Goal: Information Seeking & Learning: Check status

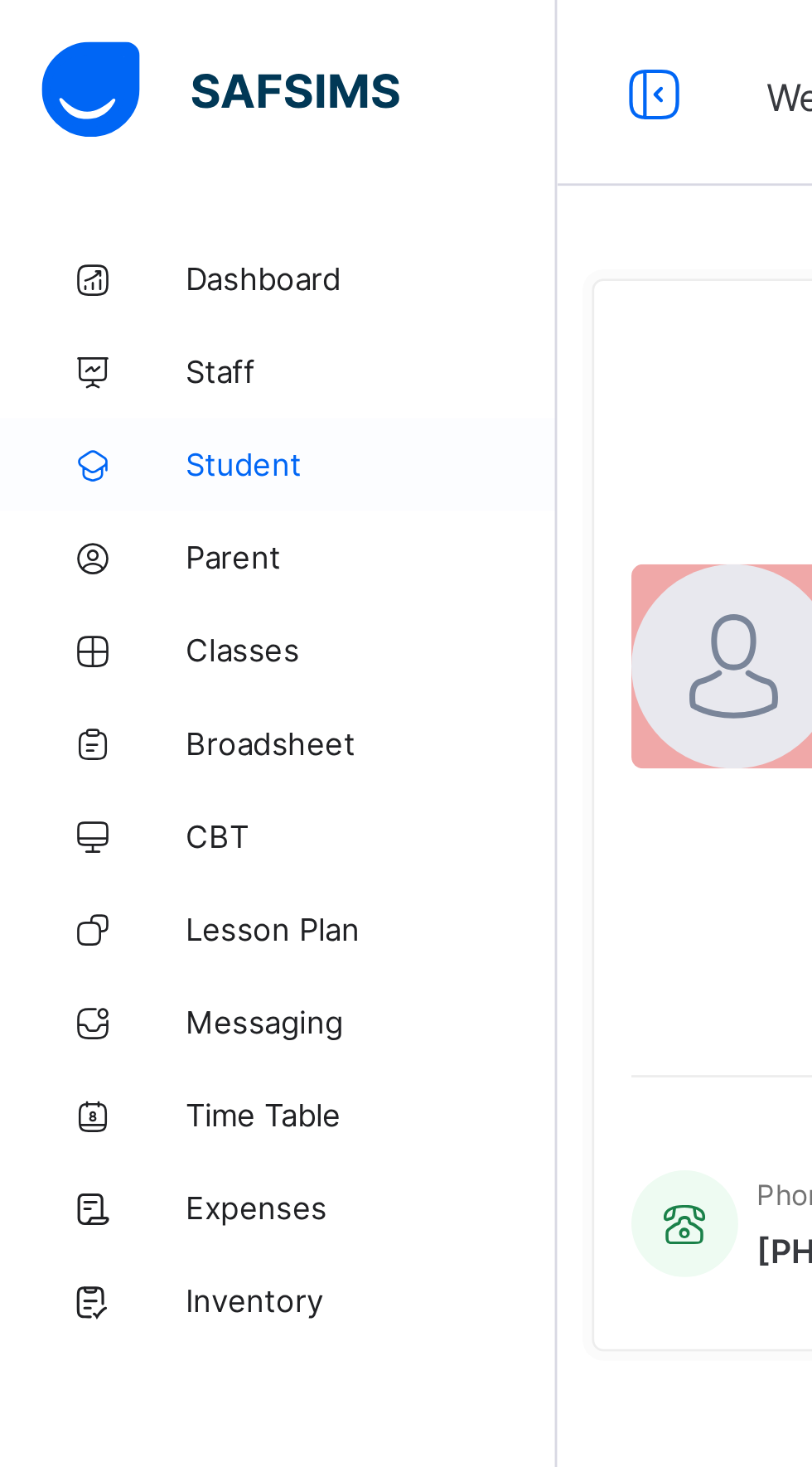
click at [103, 166] on span "Student" at bounding box center [132, 166] width 133 height 13
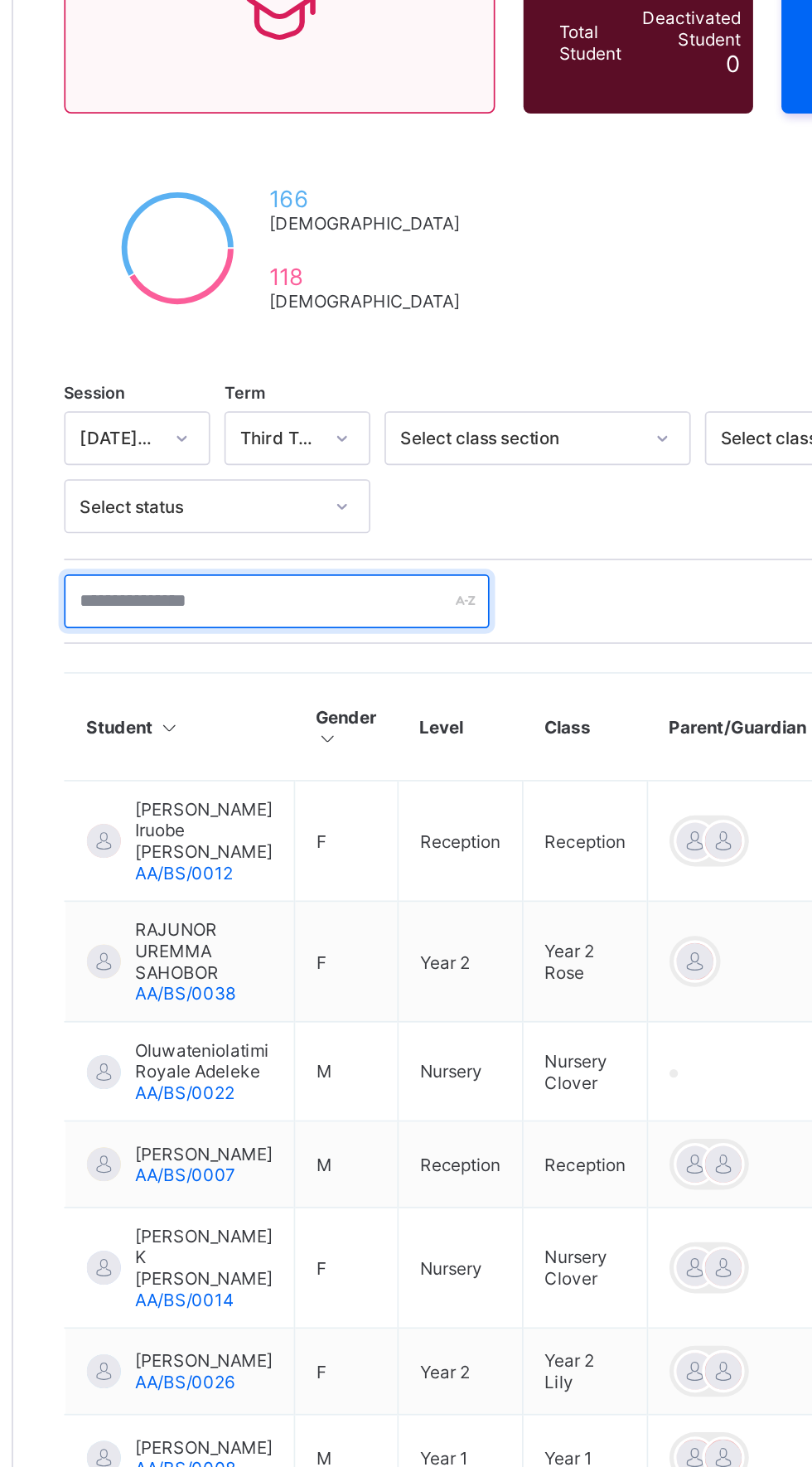
click at [372, 560] on input "text" at bounding box center [353, 558] width 248 height 32
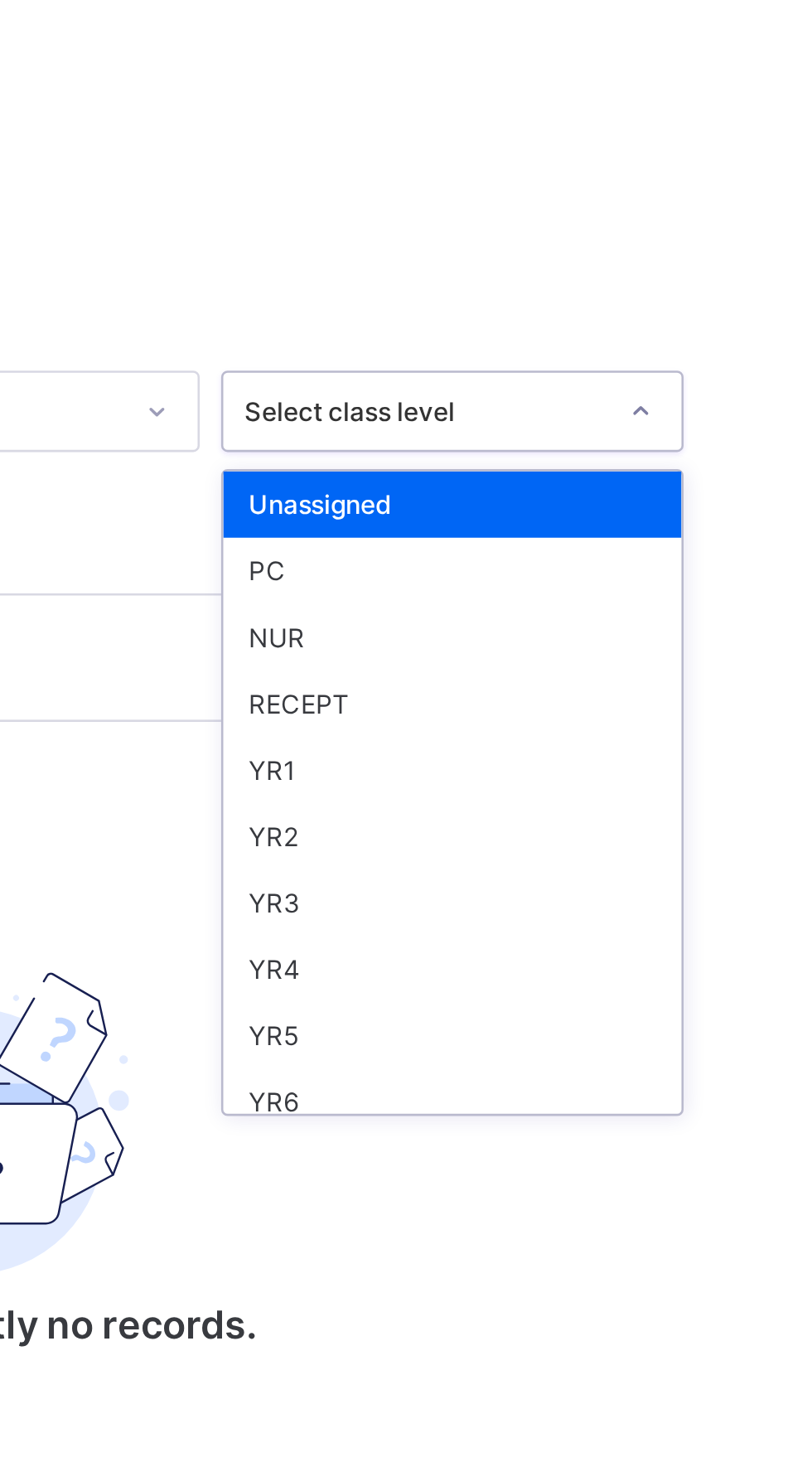
scroll to position [157, 0]
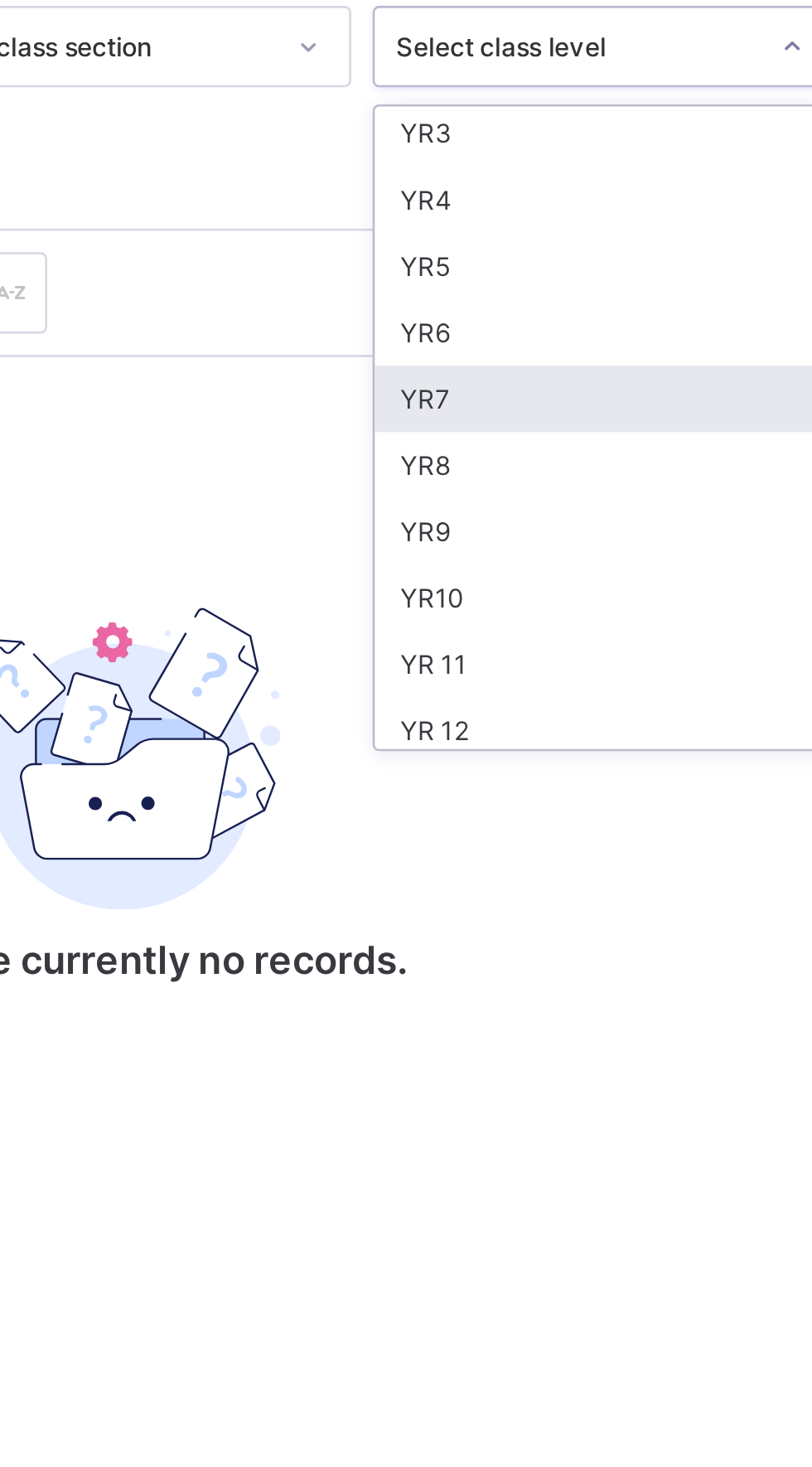
click at [647, 596] on div "YR7" at bounding box center [693, 599] width 178 height 26
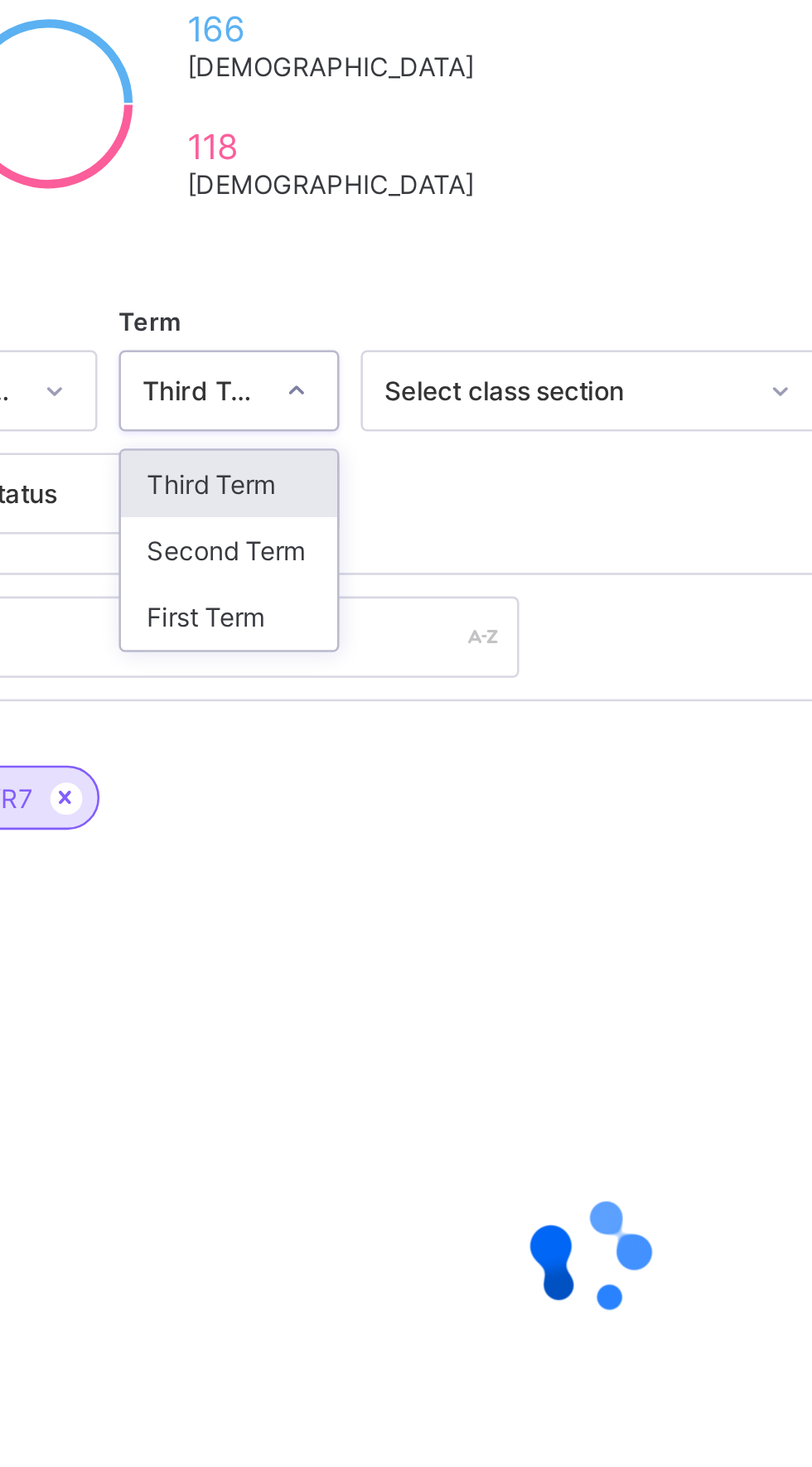
click at [384, 493] on div "Third Term" at bounding box center [365, 499] width 84 height 26
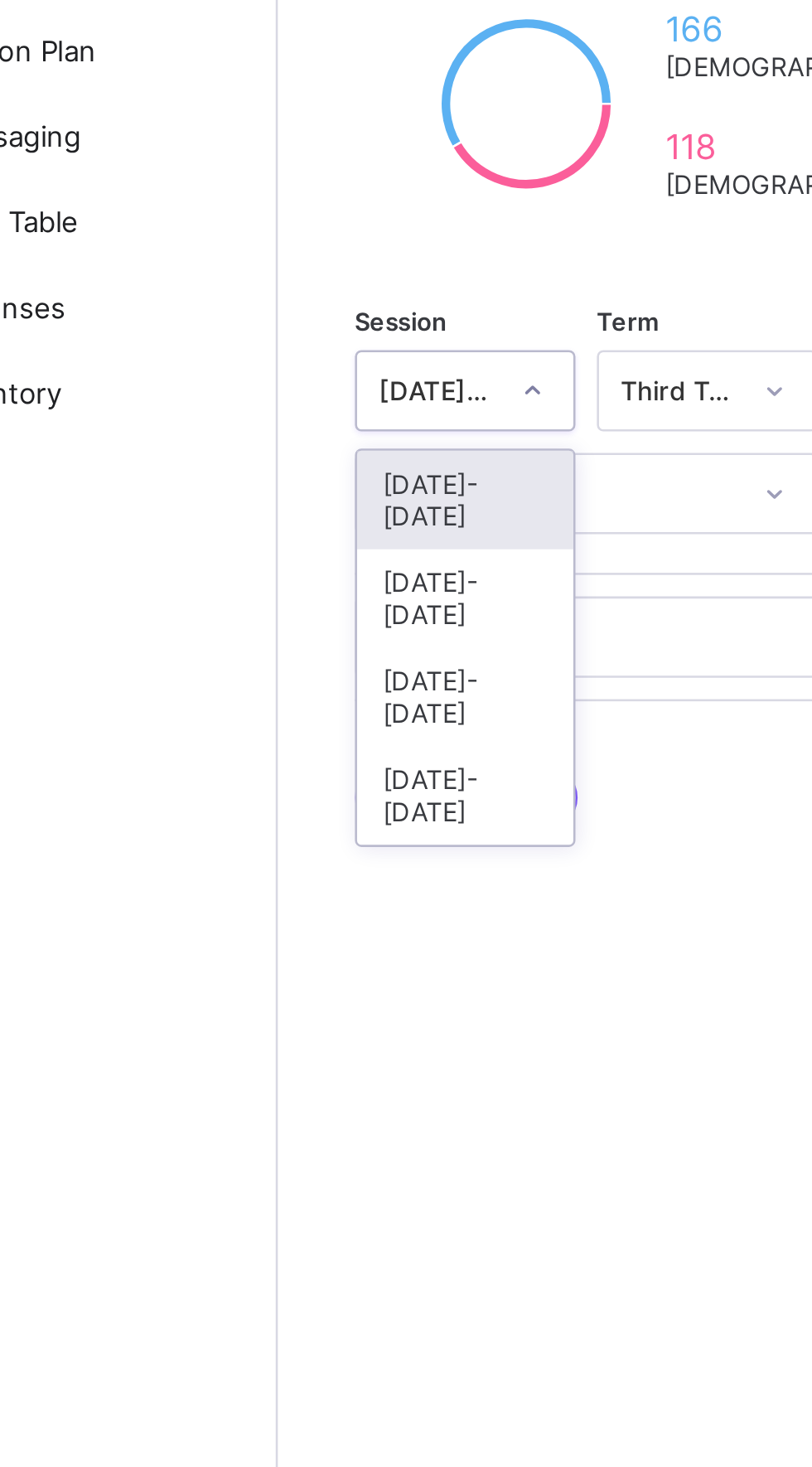
click at [271, 496] on div "2025-2026" at bounding box center [271, 506] width 84 height 38
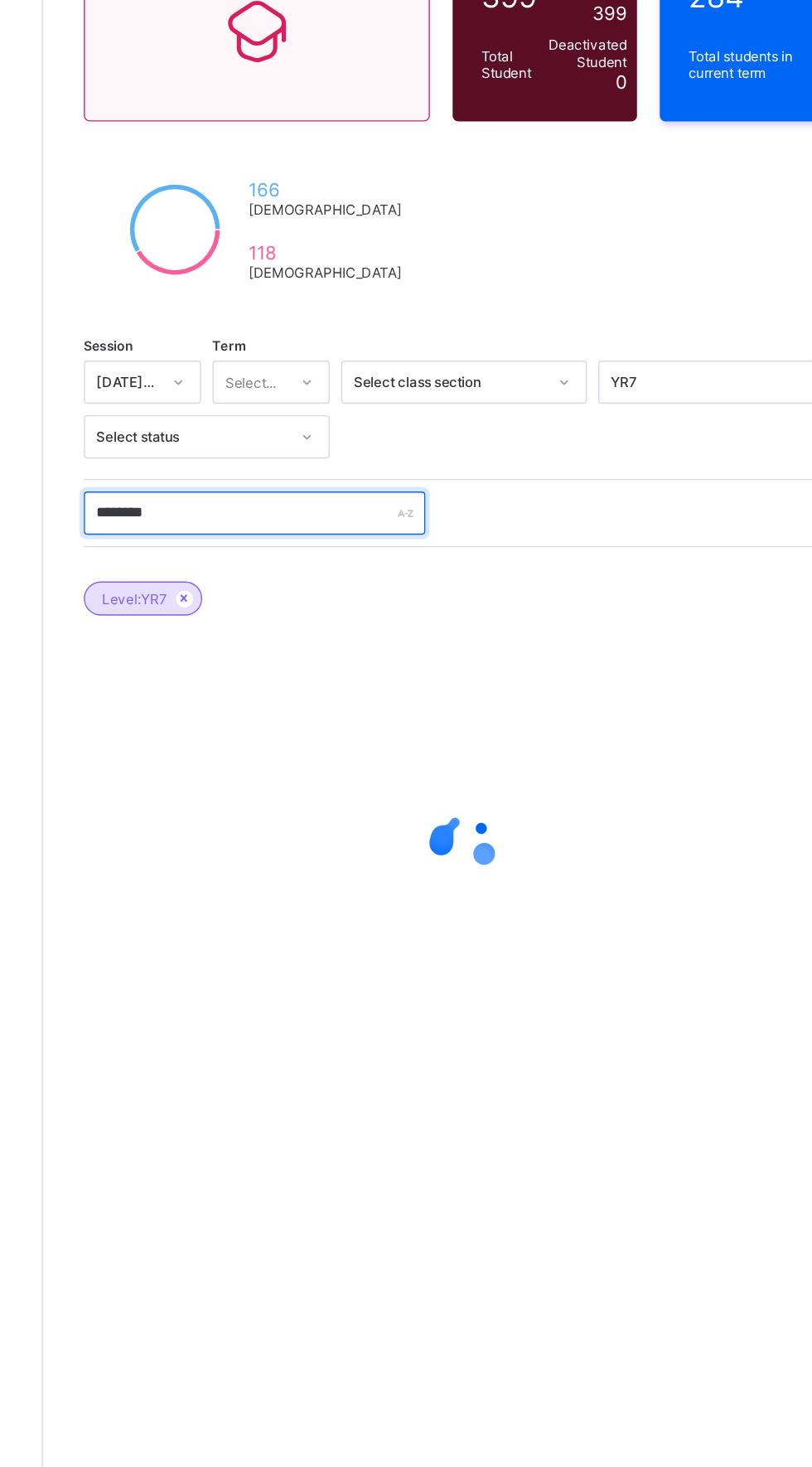
click at [381, 552] on input "*******" at bounding box center [353, 558] width 248 height 32
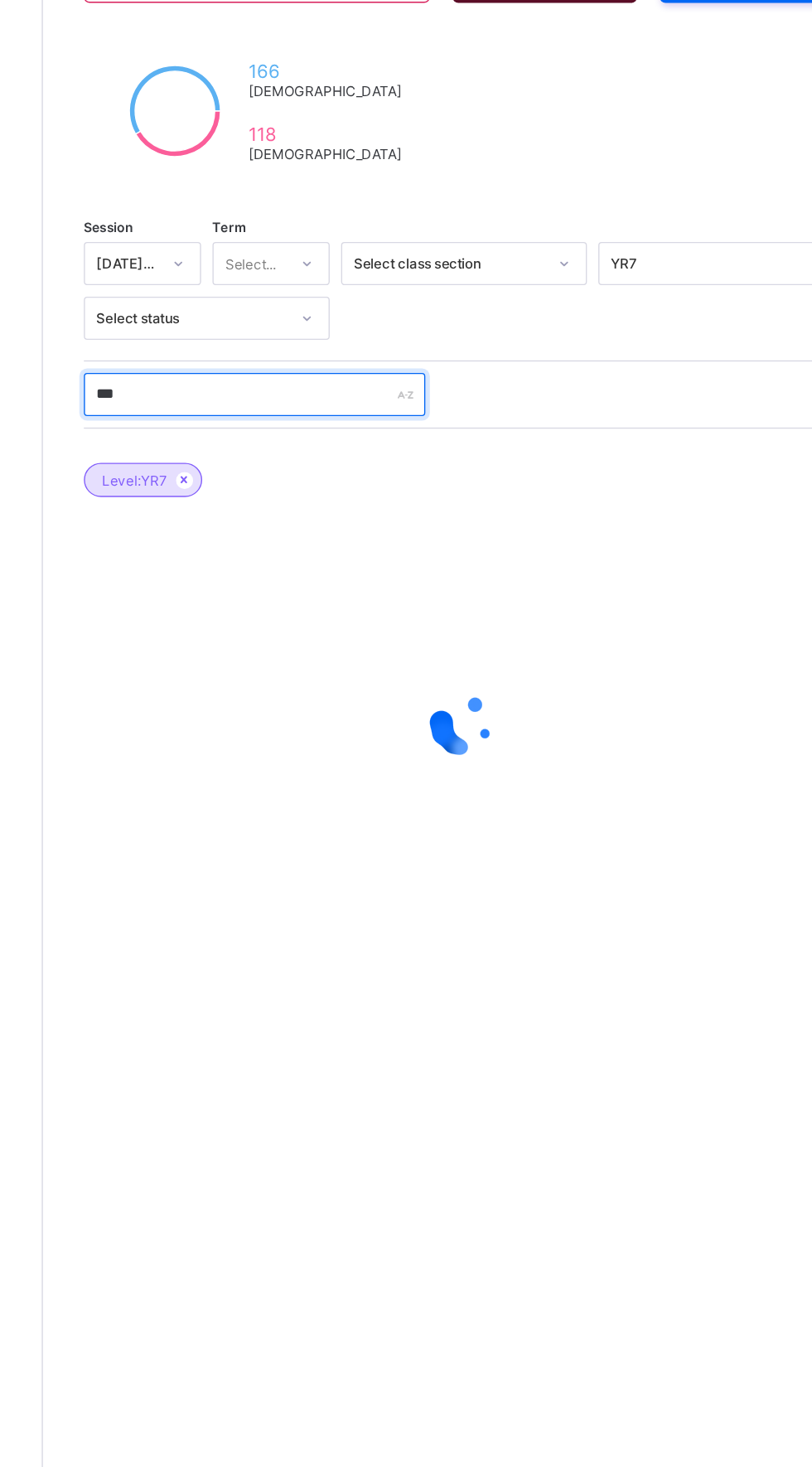
type input "***"
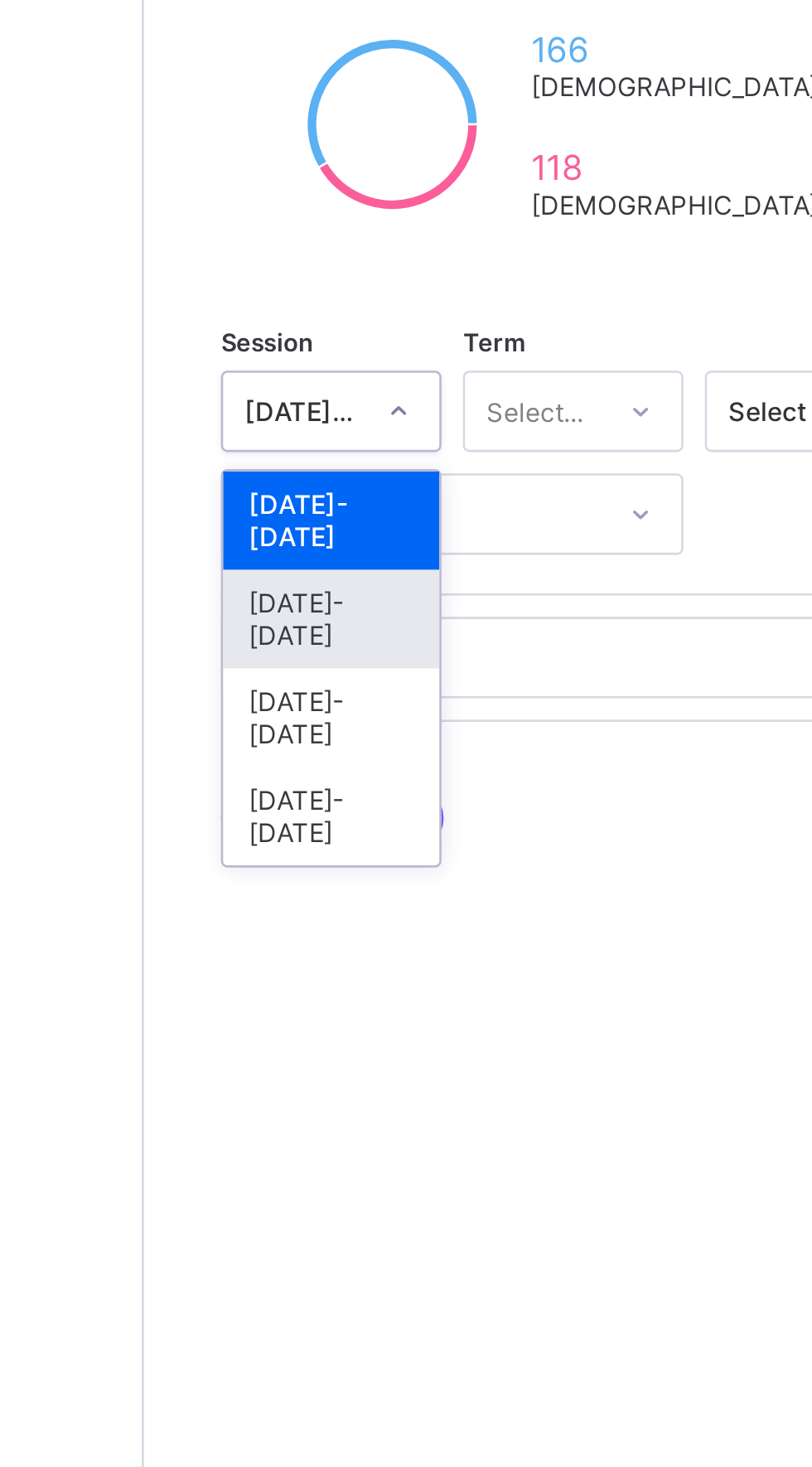
click at [278, 526] on div "[DATE]-[DATE]" at bounding box center [271, 544] width 84 height 38
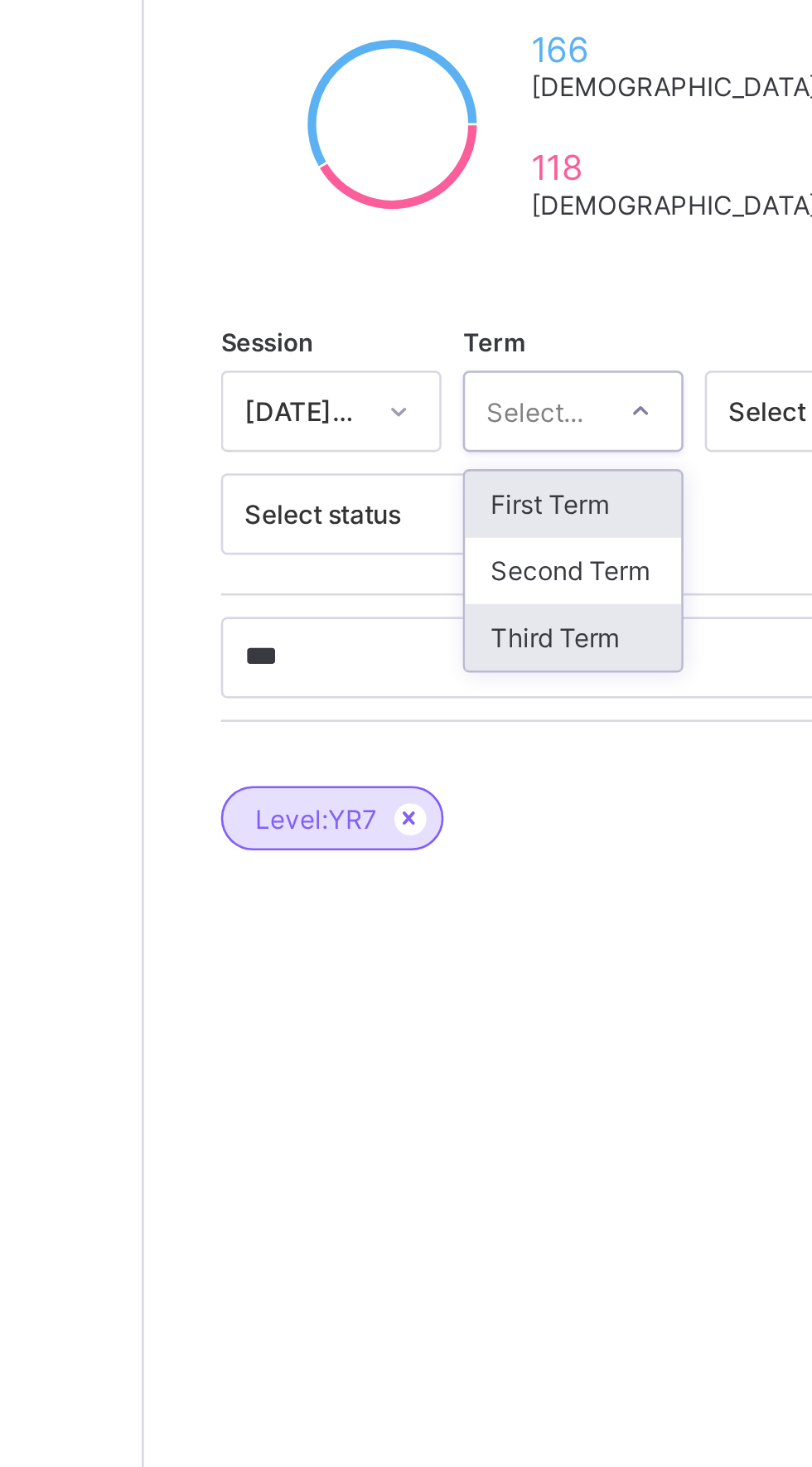
click at [373, 551] on div "Third Term" at bounding box center [365, 550] width 84 height 26
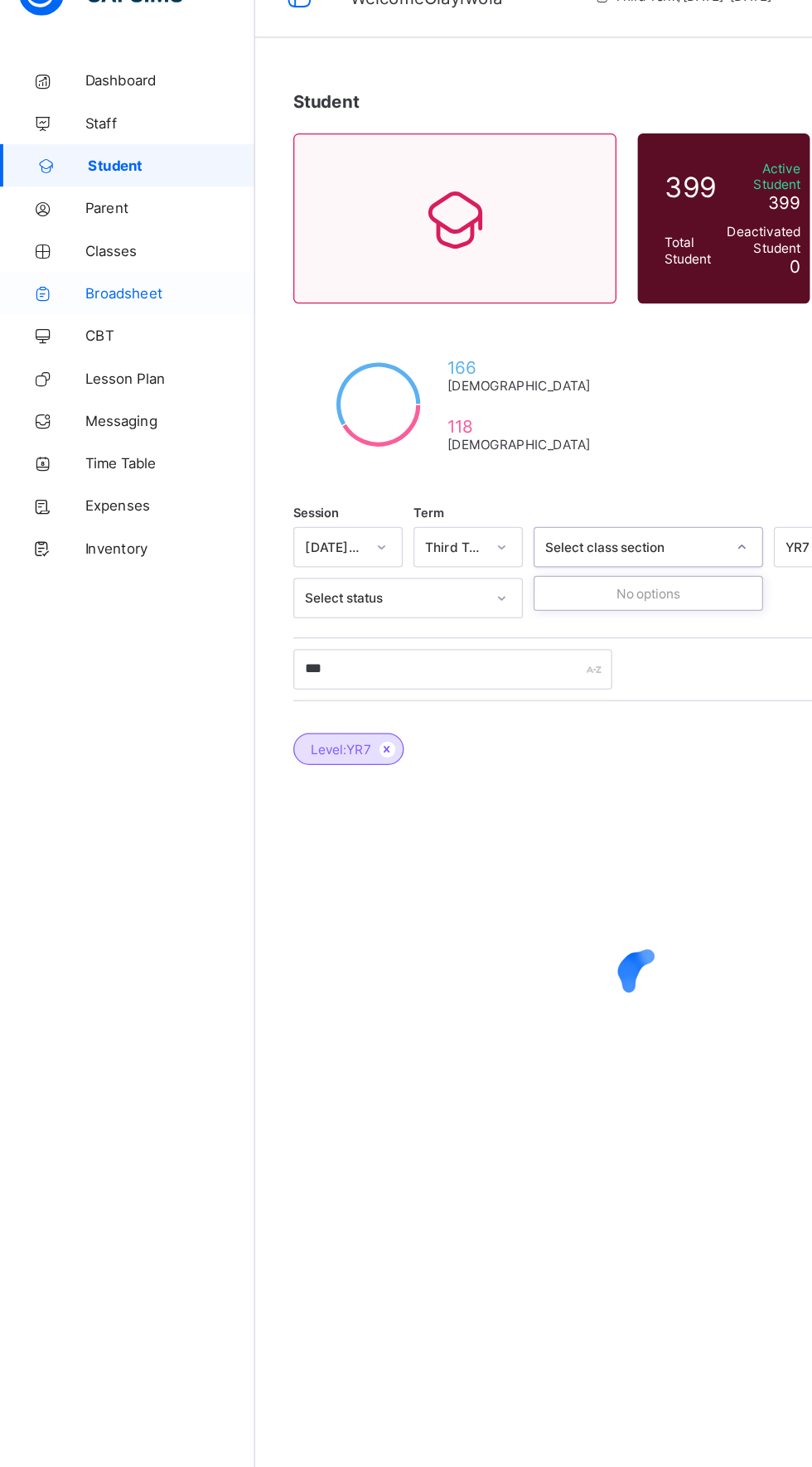
click at [112, 266] on span "Broadsheet" at bounding box center [132, 266] width 133 height 13
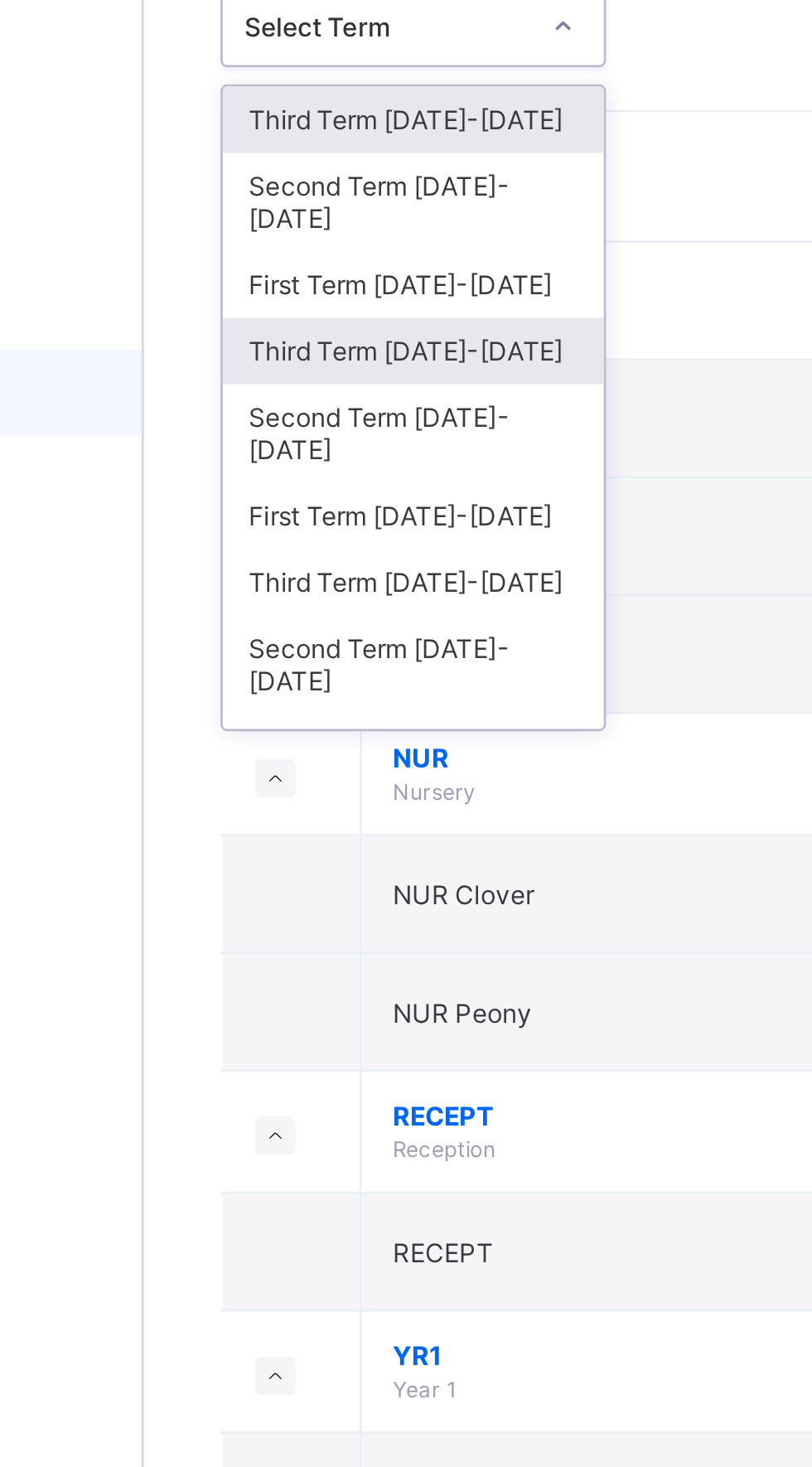
click at [340, 236] on div "Third Term 2024-2025" at bounding box center [303, 248] width 147 height 26
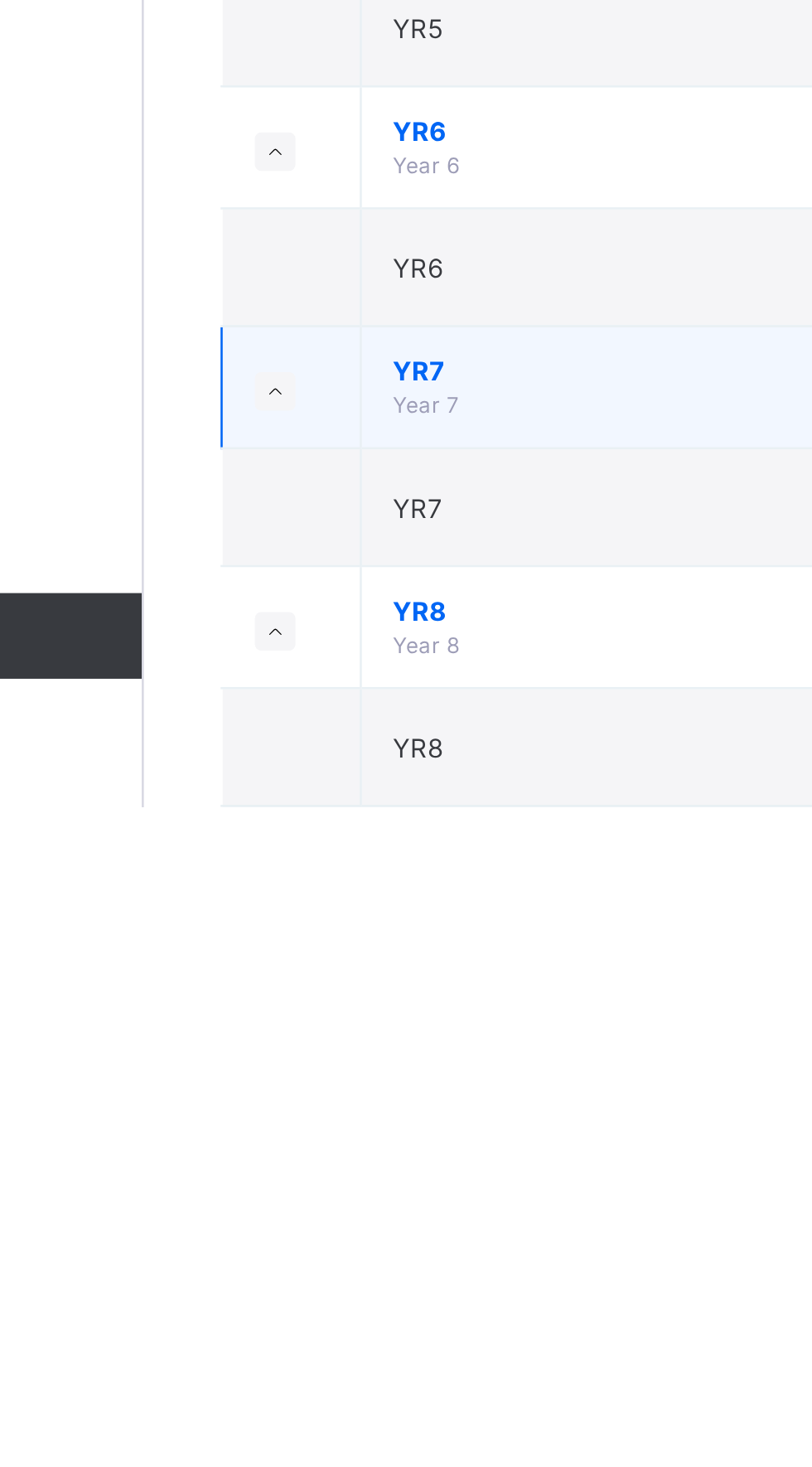
click at [323, 1297] on td "YR7 Year 7" at bounding box center [449, 1305] width 332 height 47
click at [308, 1294] on span "YR7" at bounding box center [449, 1298] width 307 height 12
click at [343, 1308] on td "YR7 Year 7" at bounding box center [449, 1305] width 332 height 47
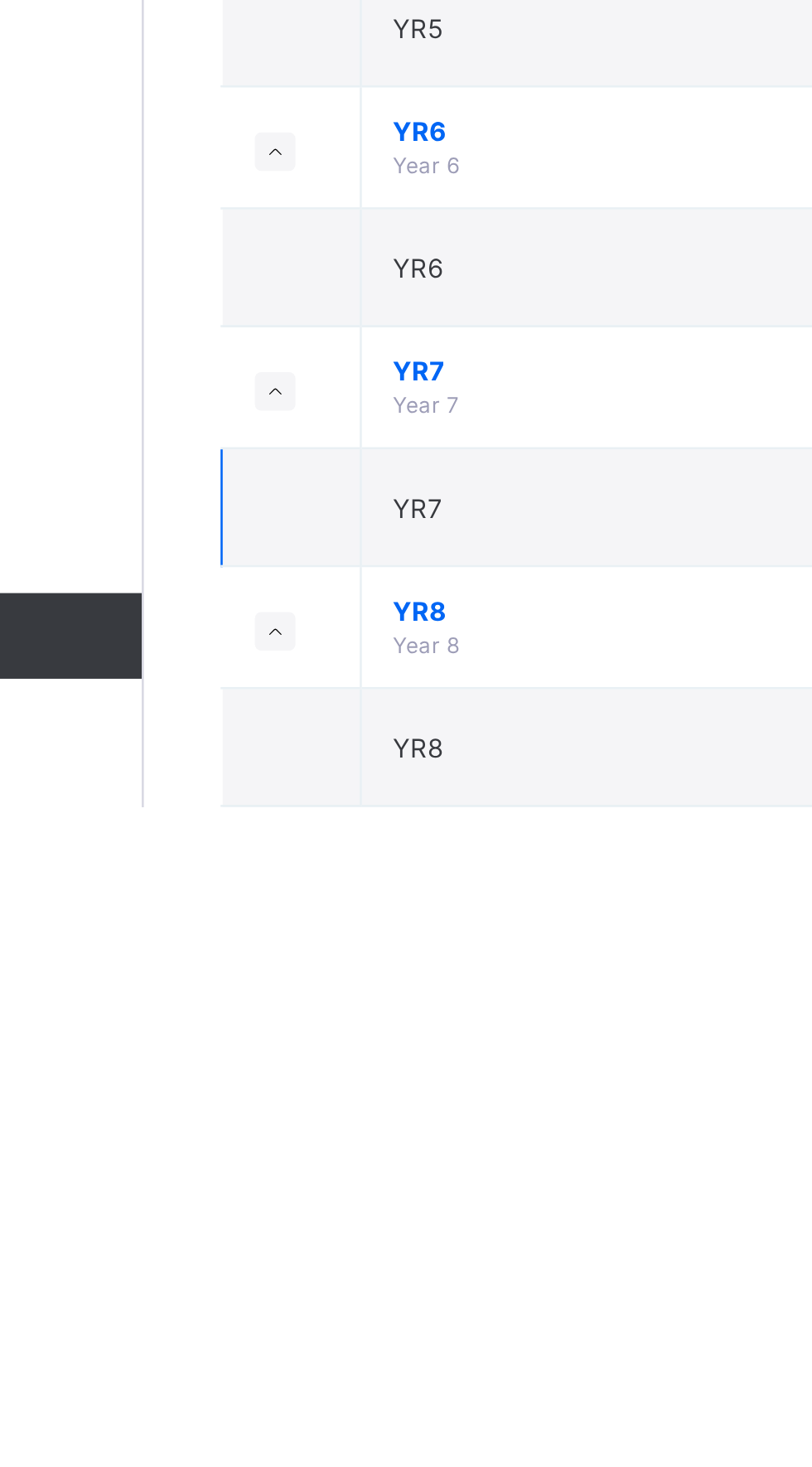
click at [321, 1346] on td "YR7" at bounding box center [449, 1351] width 332 height 46
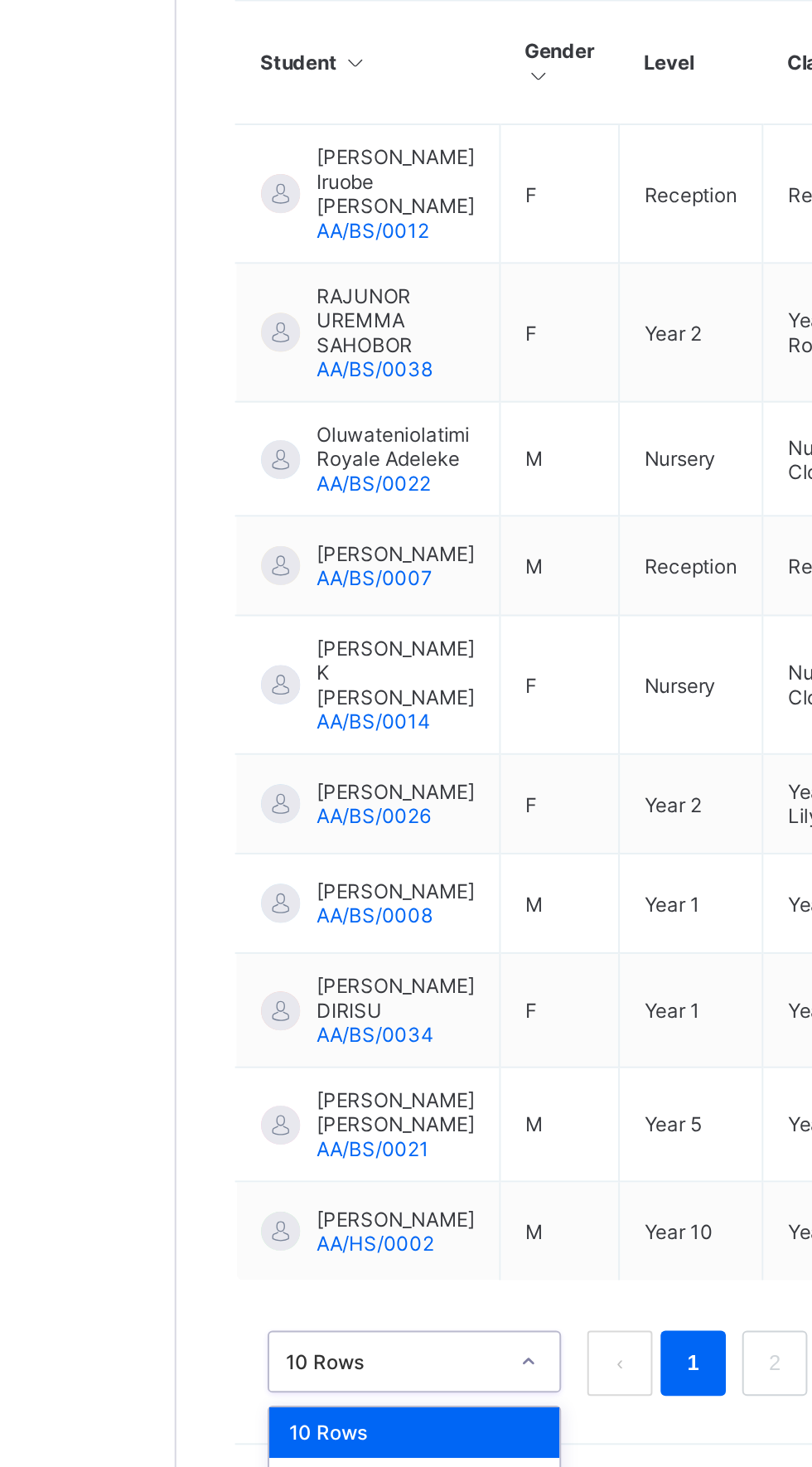
click at [311, 1367] on div "50 Rows" at bounding box center [320, 1379] width 147 height 26
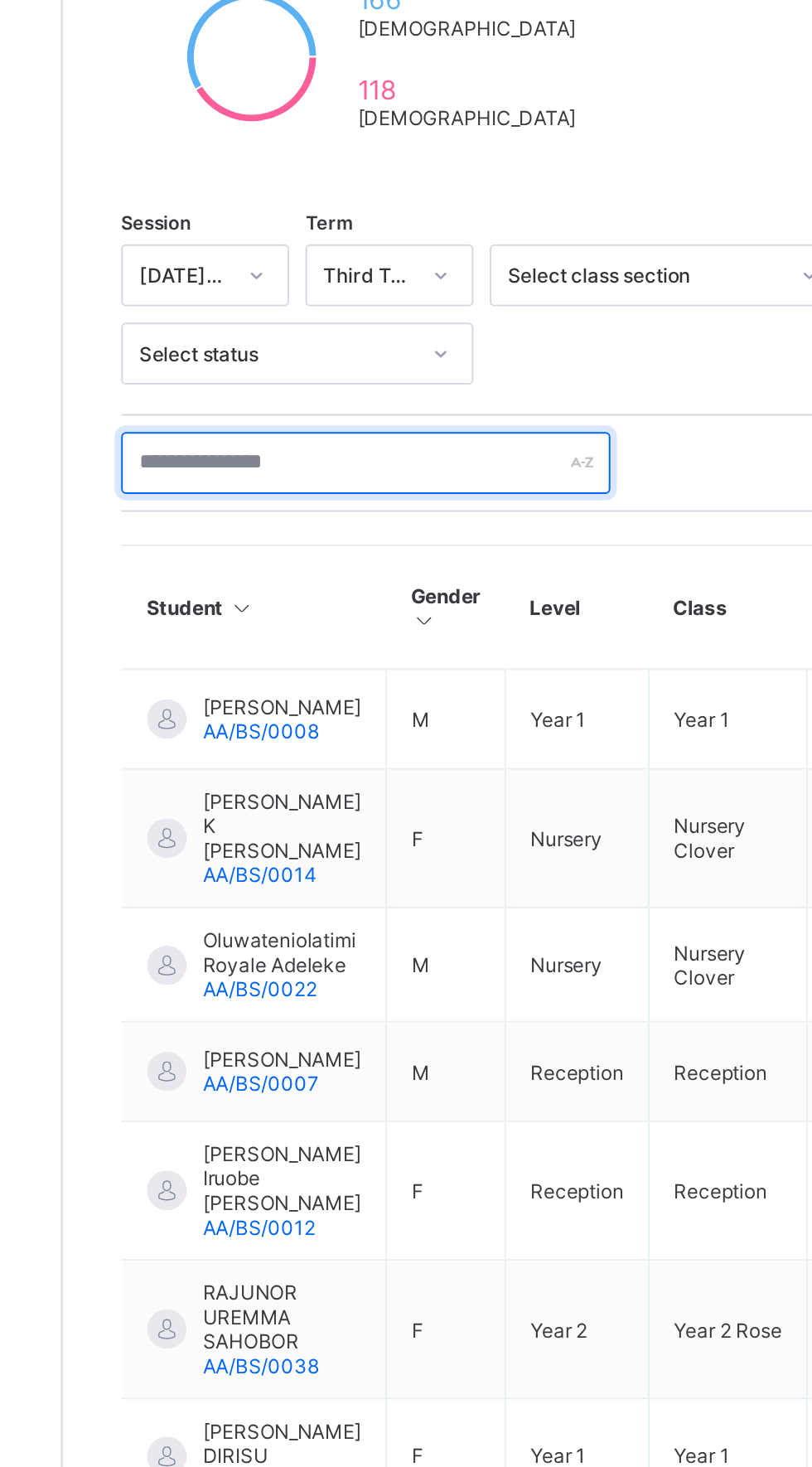
click at [374, 552] on input "text" at bounding box center [353, 558] width 248 height 32
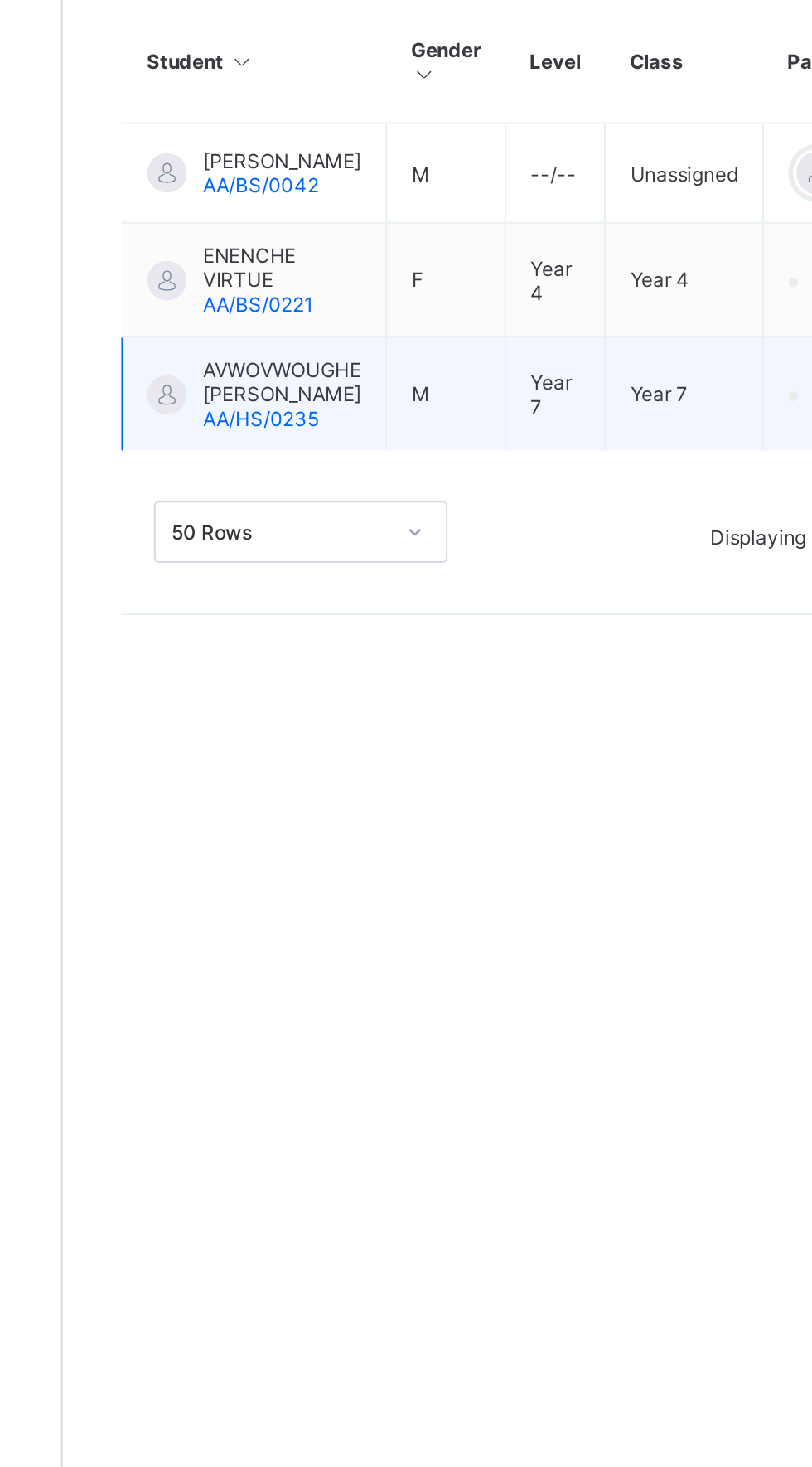
type input "**"
click at [320, 787] on span "AVWOVWOUGHE [PERSON_NAME]" at bounding box center [310, 795] width 80 height 25
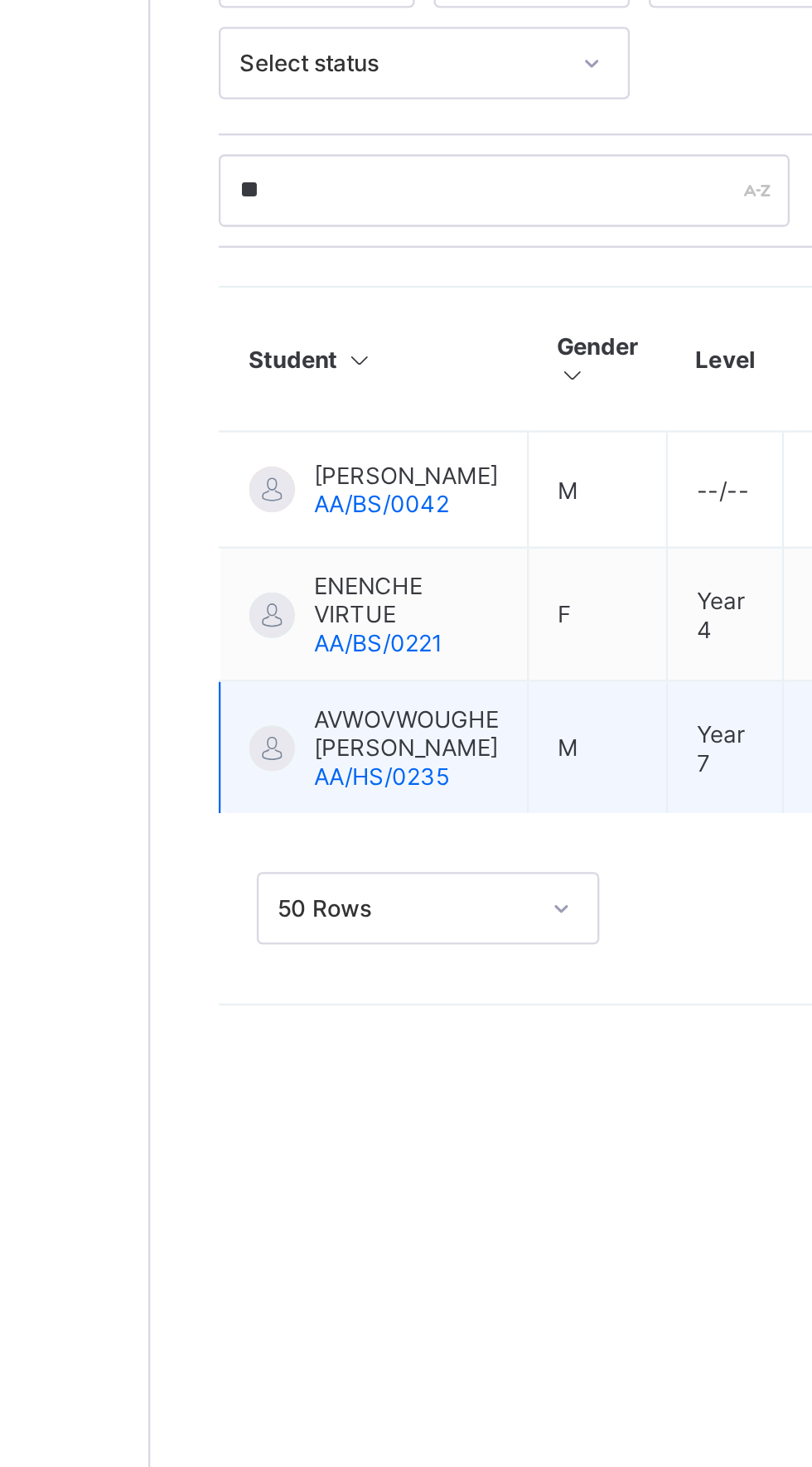
click at [328, 796] on span "AVWOVWOUGHE [PERSON_NAME]" at bounding box center [310, 795] width 80 height 25
click at [320, 815] on span "AA/HS/0235" at bounding box center [300, 813] width 59 height 12
click at [336, 790] on span "AVWOVWOUGHE [PERSON_NAME]" at bounding box center [310, 795] width 80 height 25
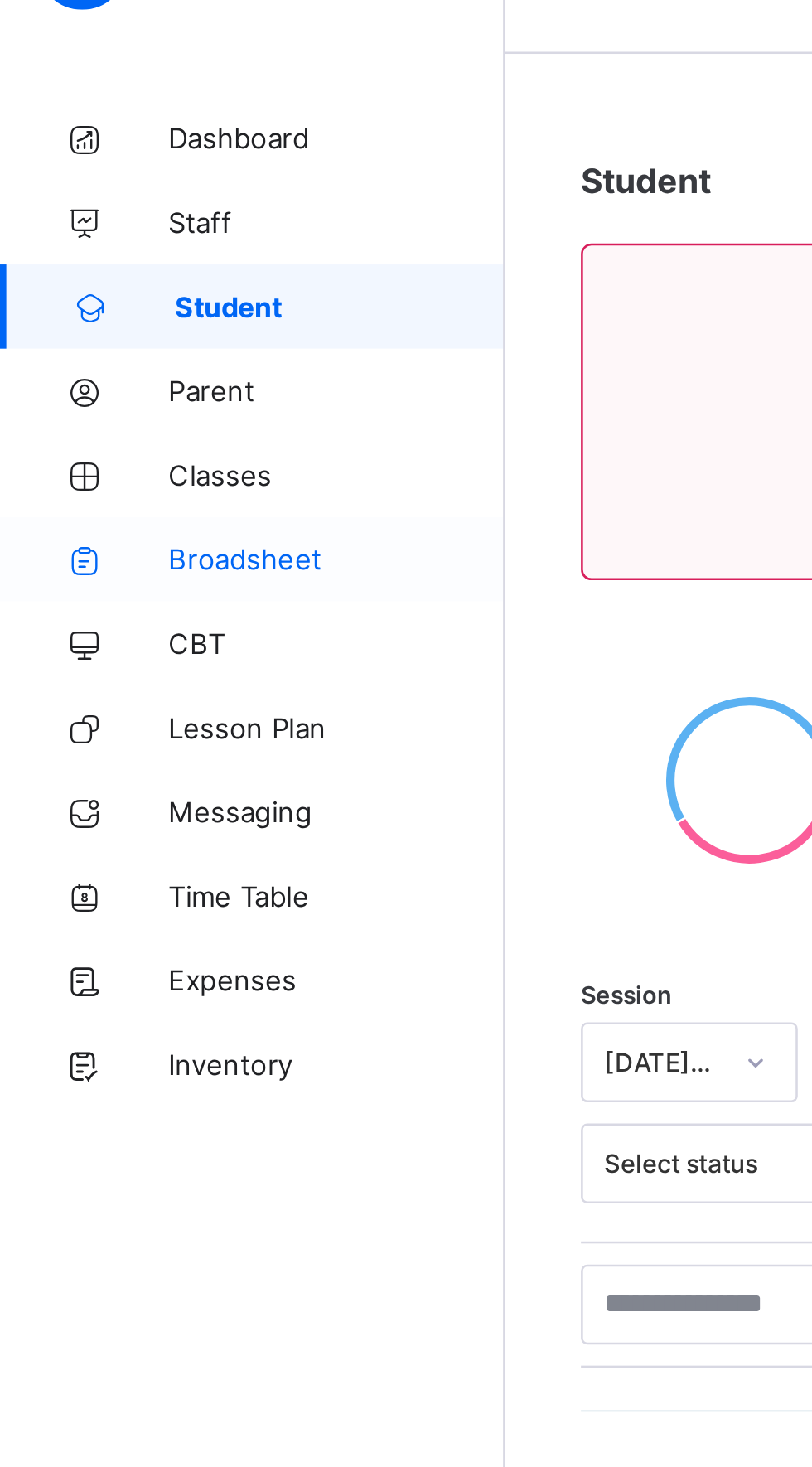
click at [113, 271] on span "Broadsheet" at bounding box center [132, 266] width 133 height 13
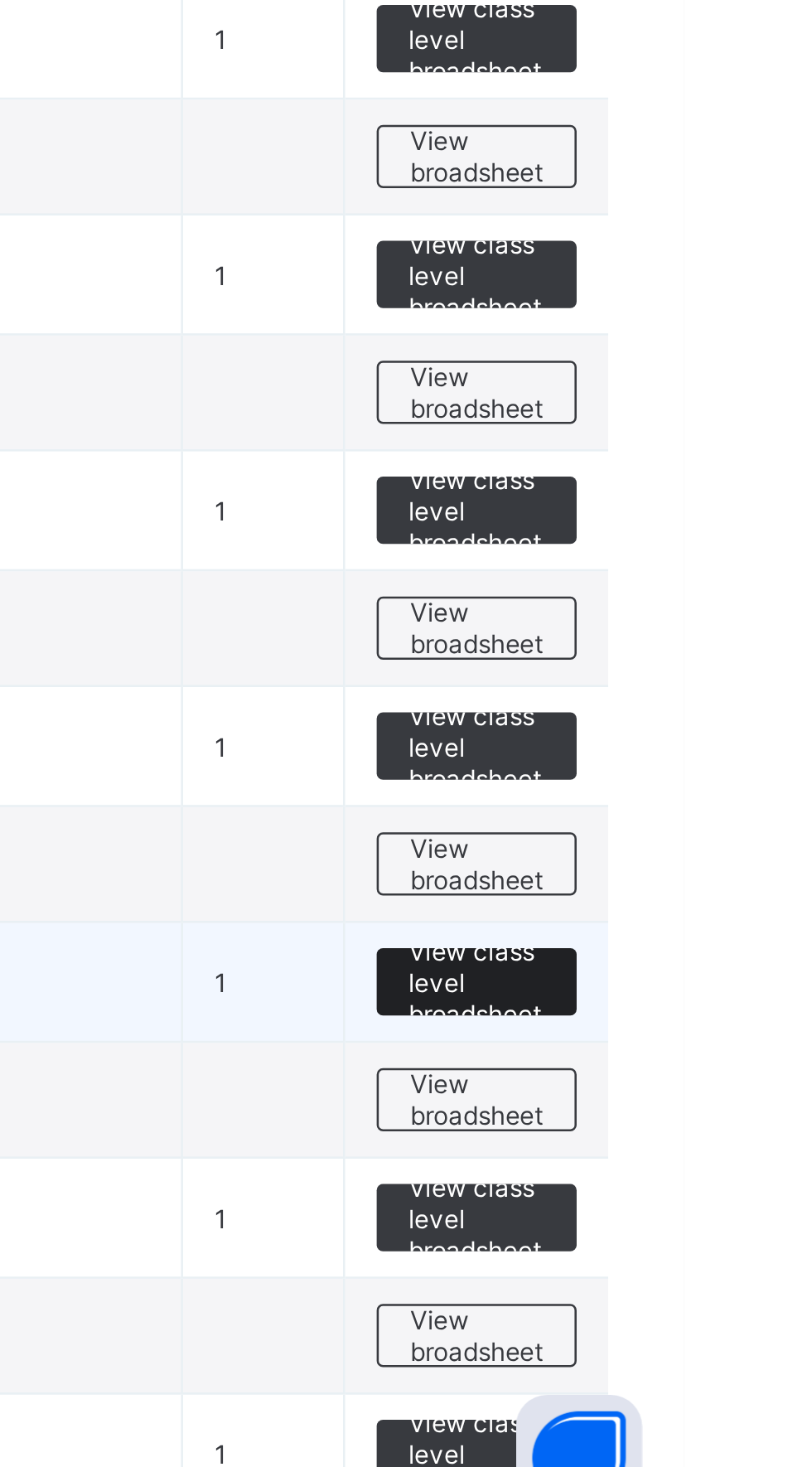
click at [759, 1238] on div "View class level broadsheet" at bounding box center [730, 1247] width 78 height 27
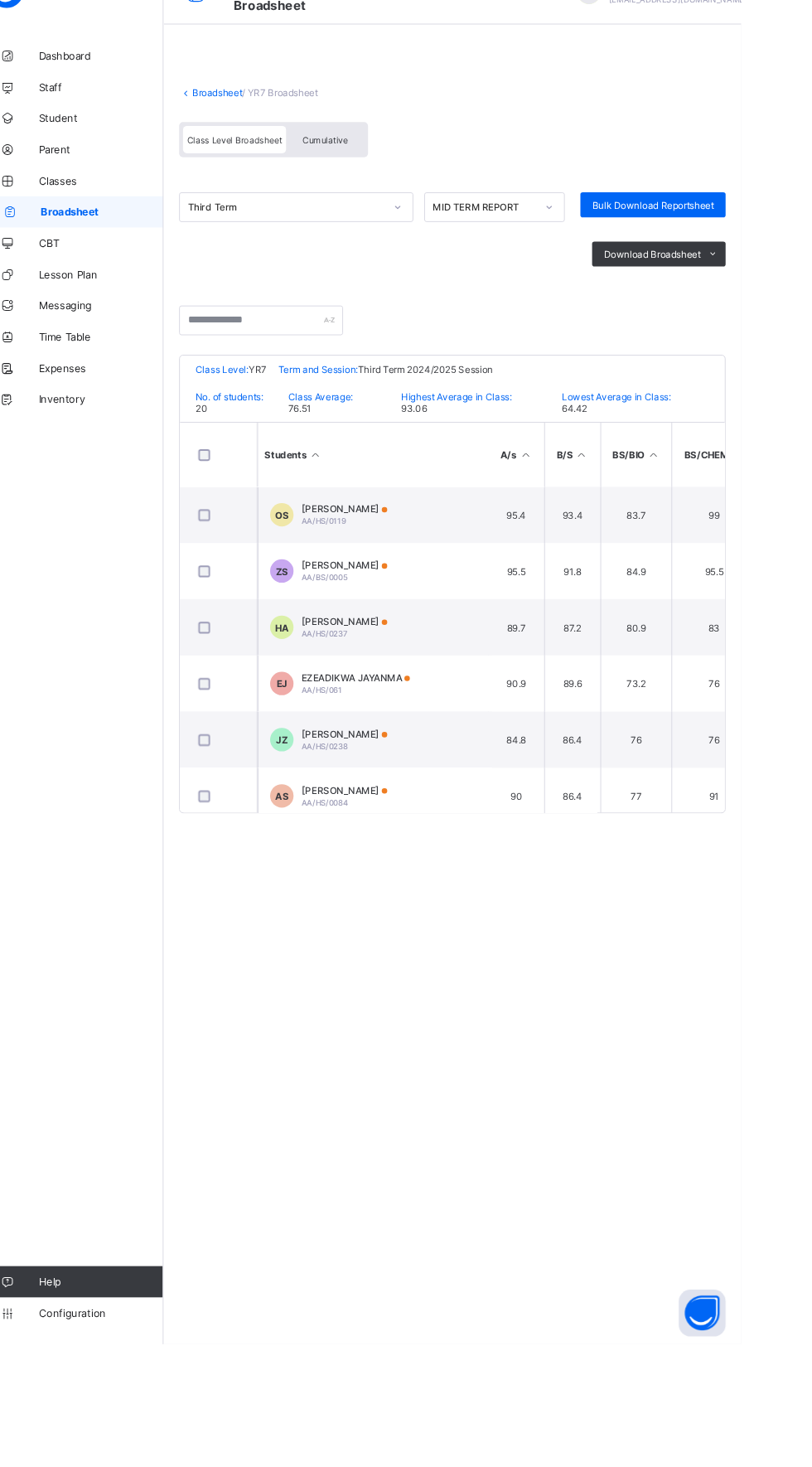
scroll to position [0, 17]
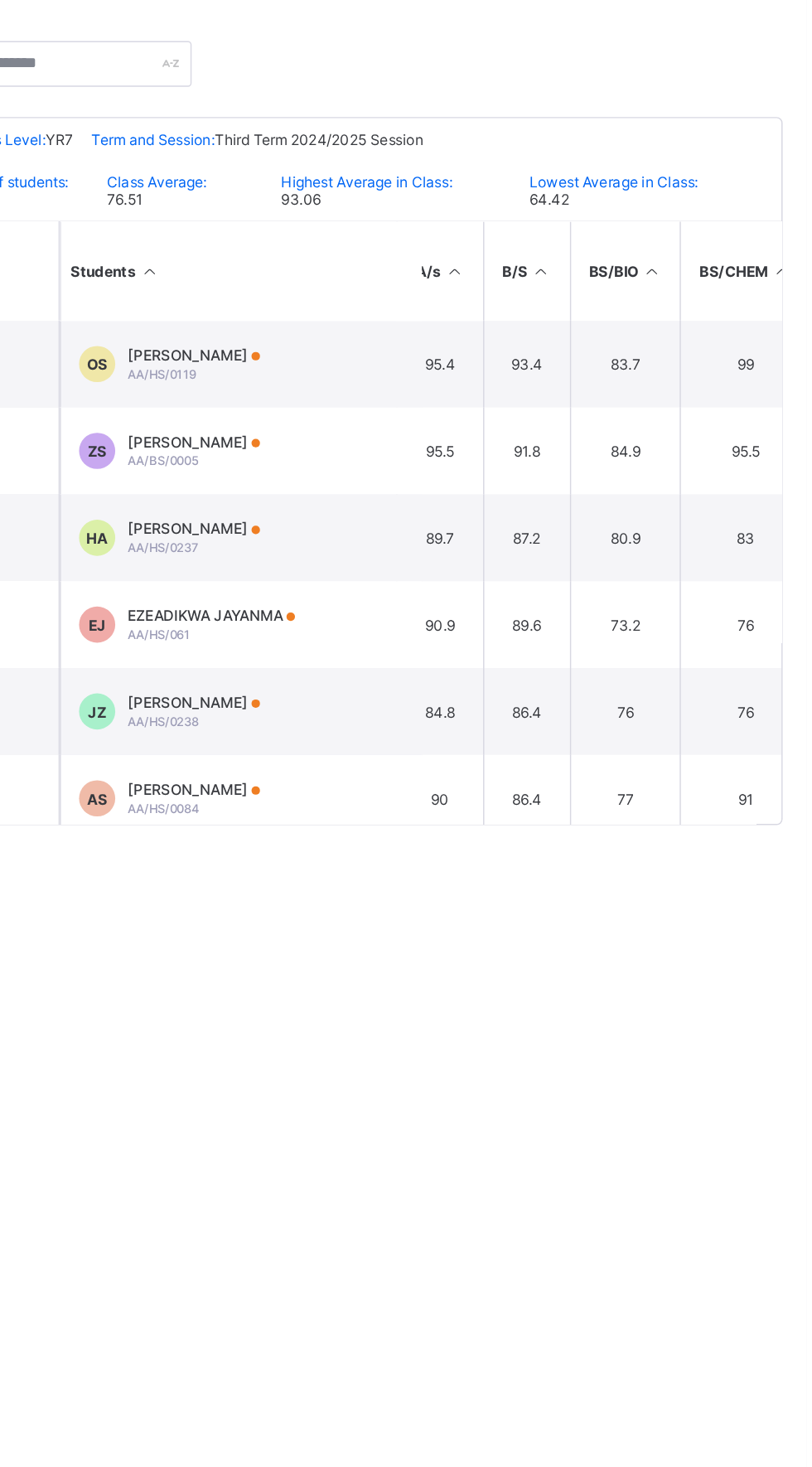
click at [802, 687] on div "Broadsheet / YR7 Broadsheet Class Level Broadsheet Cumulative Third Term MID TE…" at bounding box center [505, 509] width 613 height 853
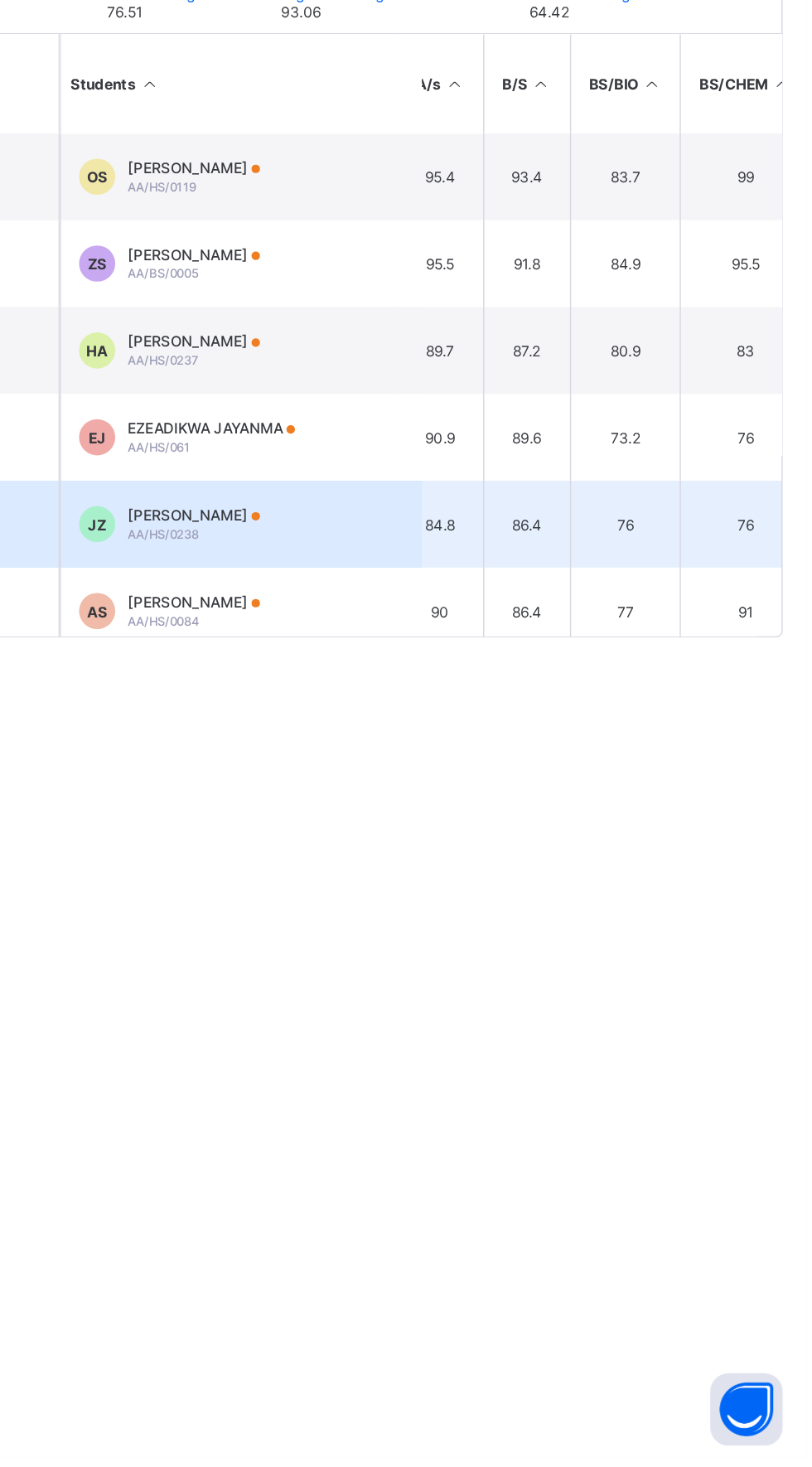
click at [585, 847] on td "84.8" at bounding box center [560, 826] width 59 height 59
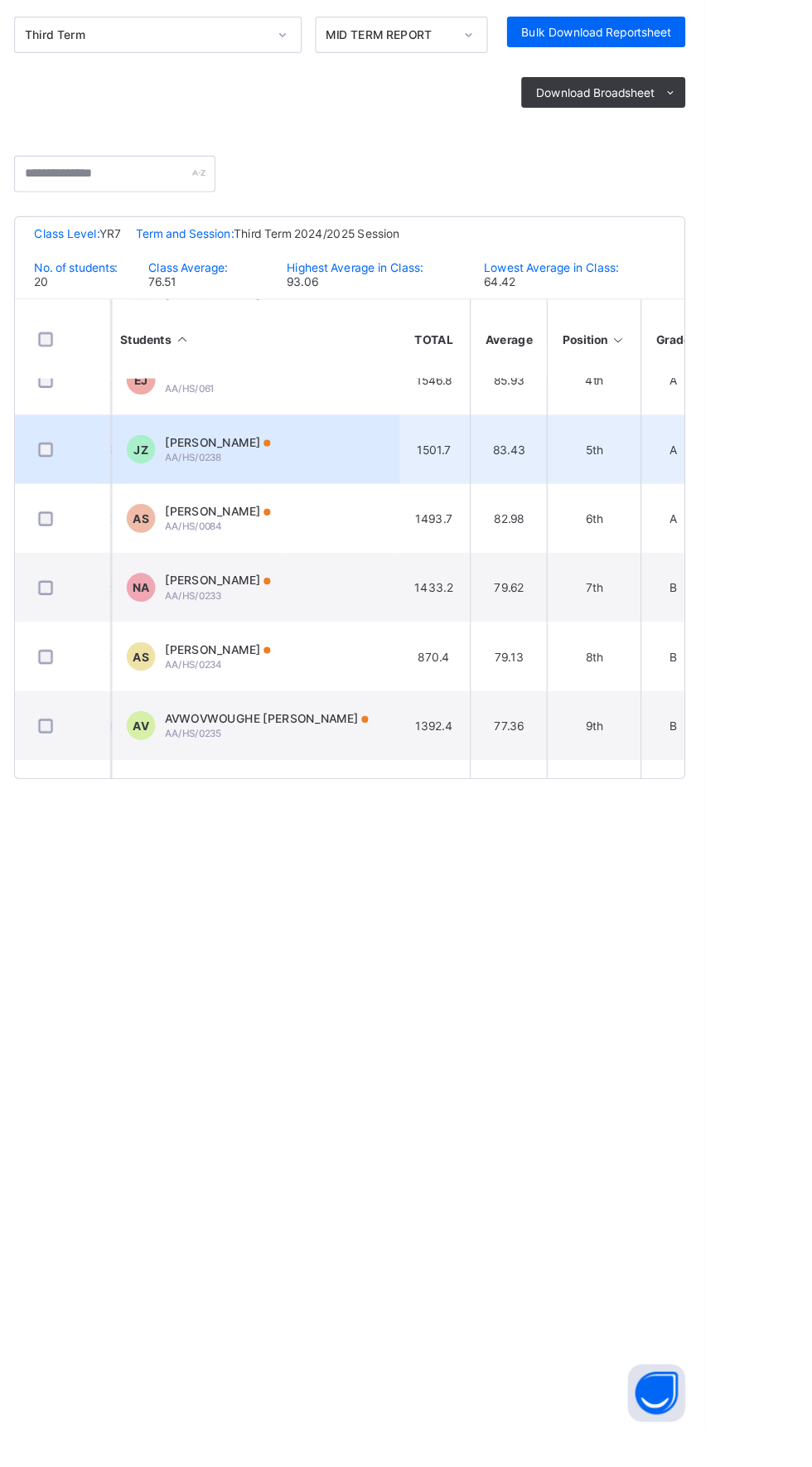
scroll to position [207, 1533]
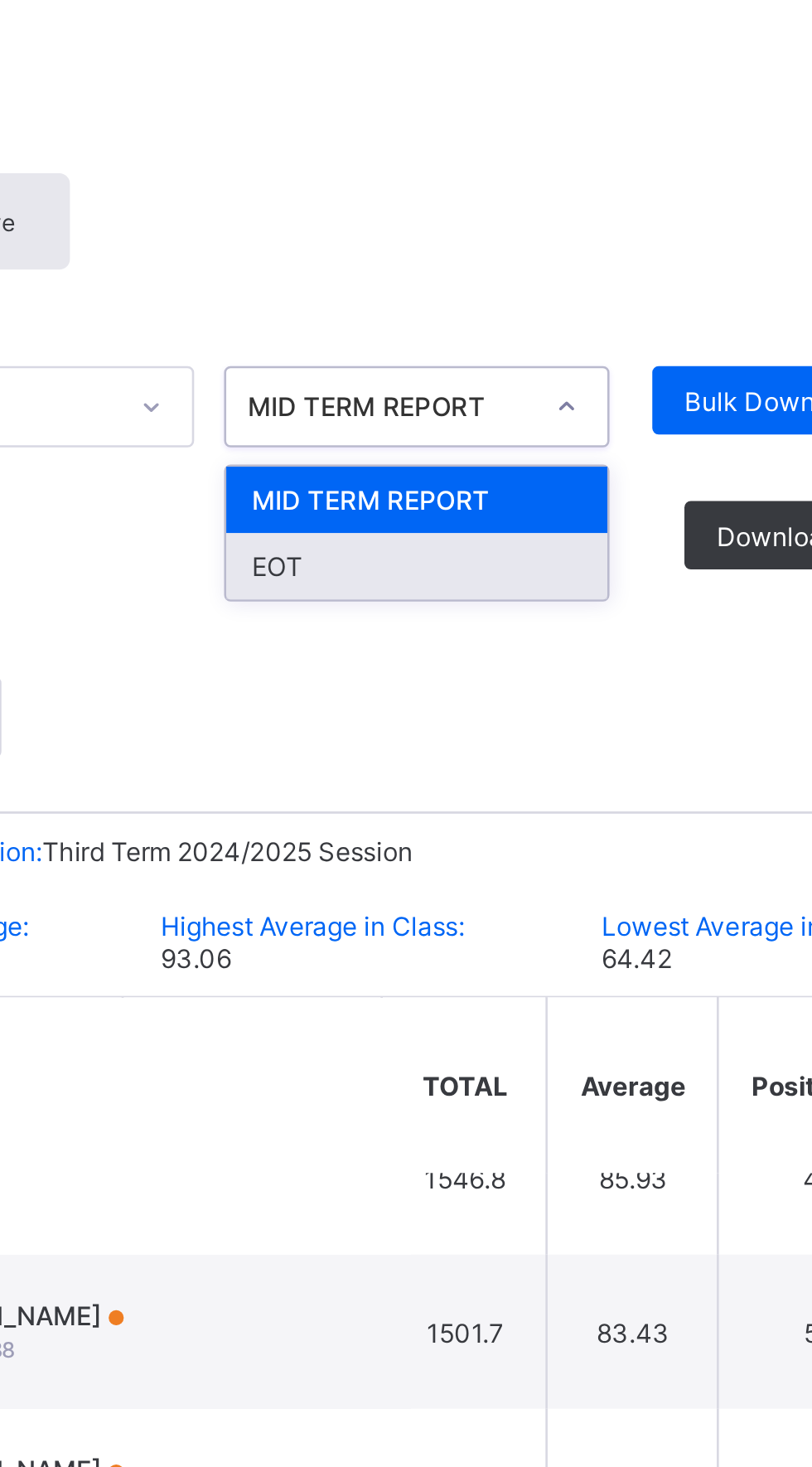
click at [513, 320] on div "EOT" at bounding box center [550, 321] width 147 height 26
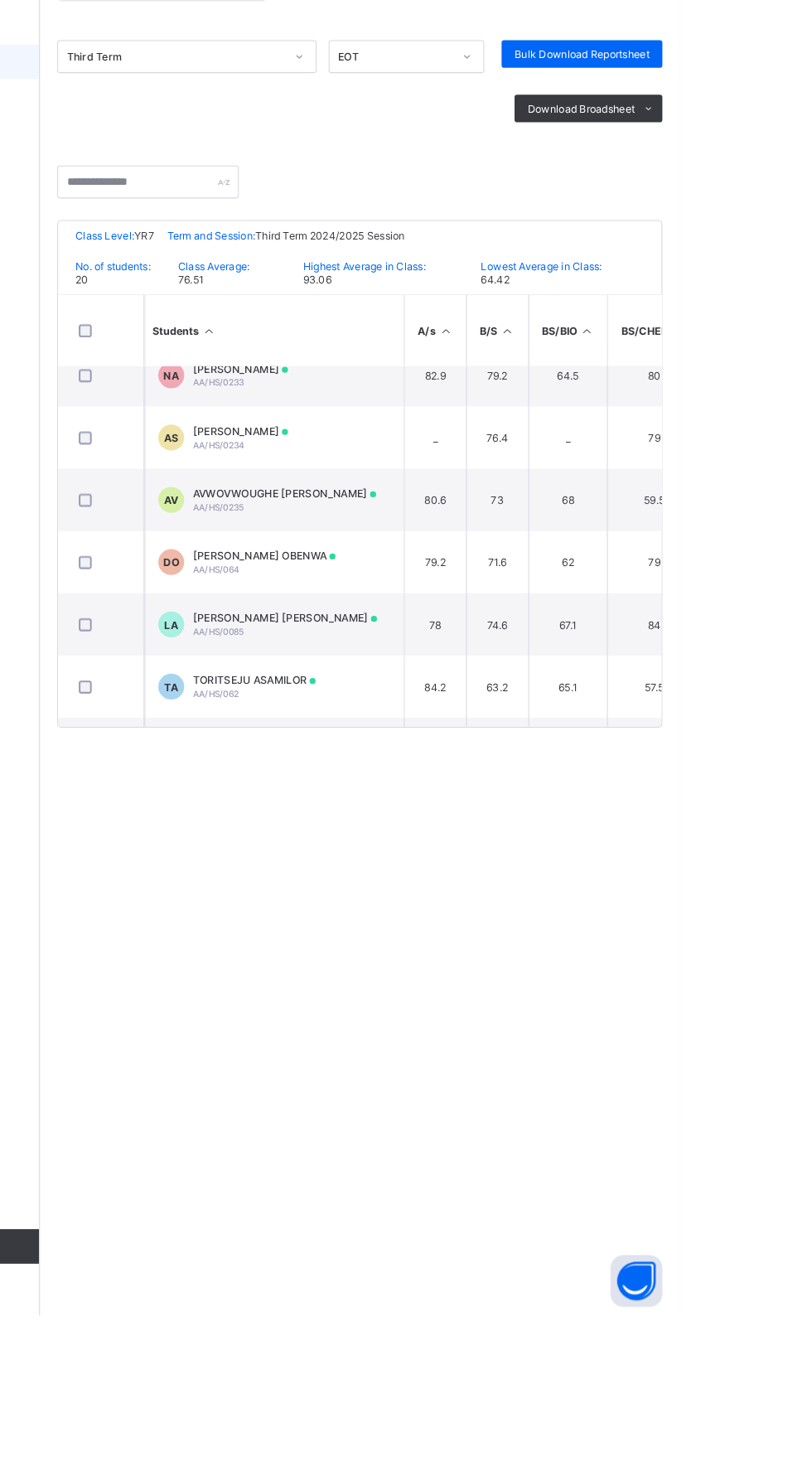
scroll to position [384, 0]
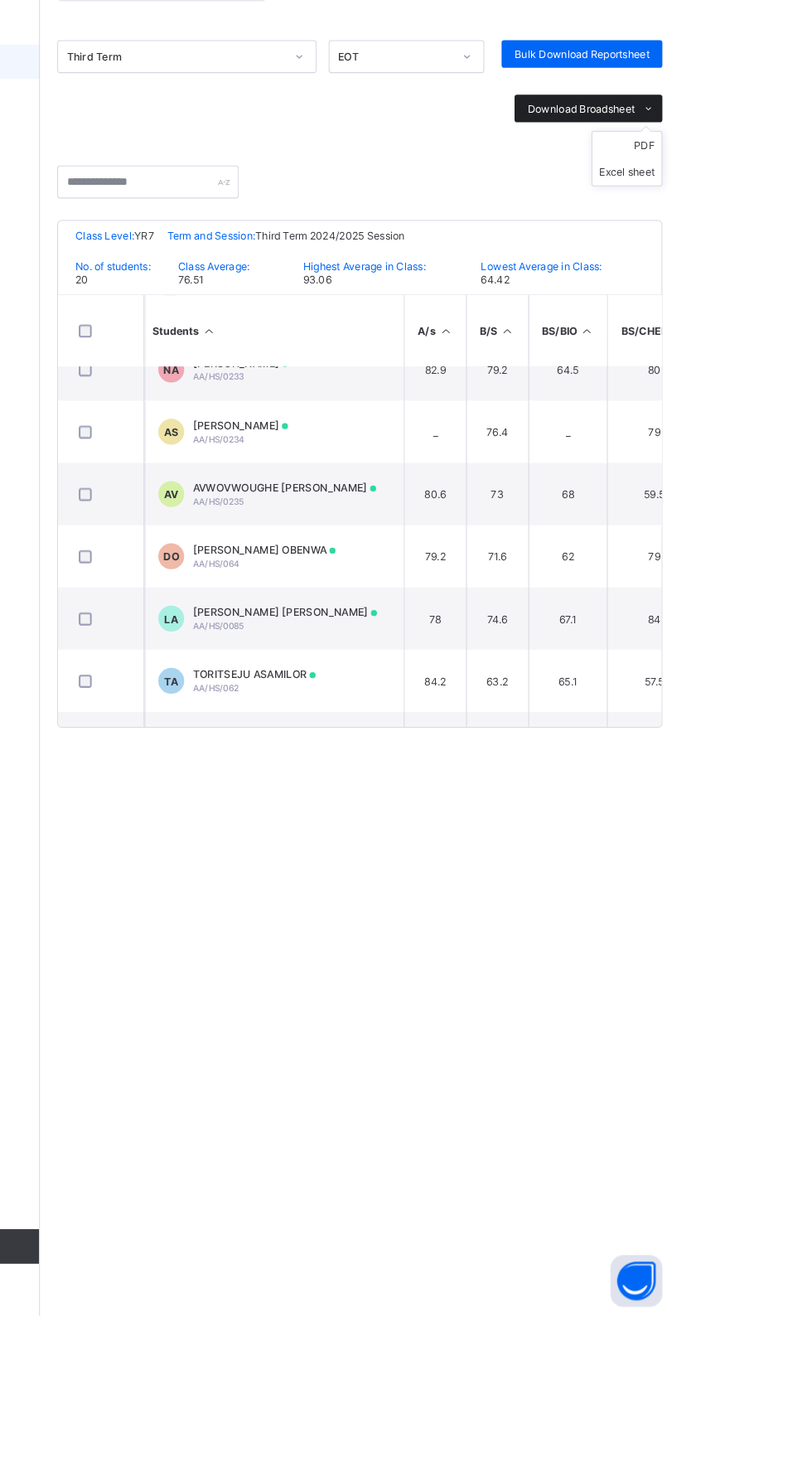
click at [763, 313] on span "Download Broadsheet" at bounding box center [717, 310] width 103 height 12
click at [779, 344] on li "PDF" at bounding box center [760, 345] width 66 height 26
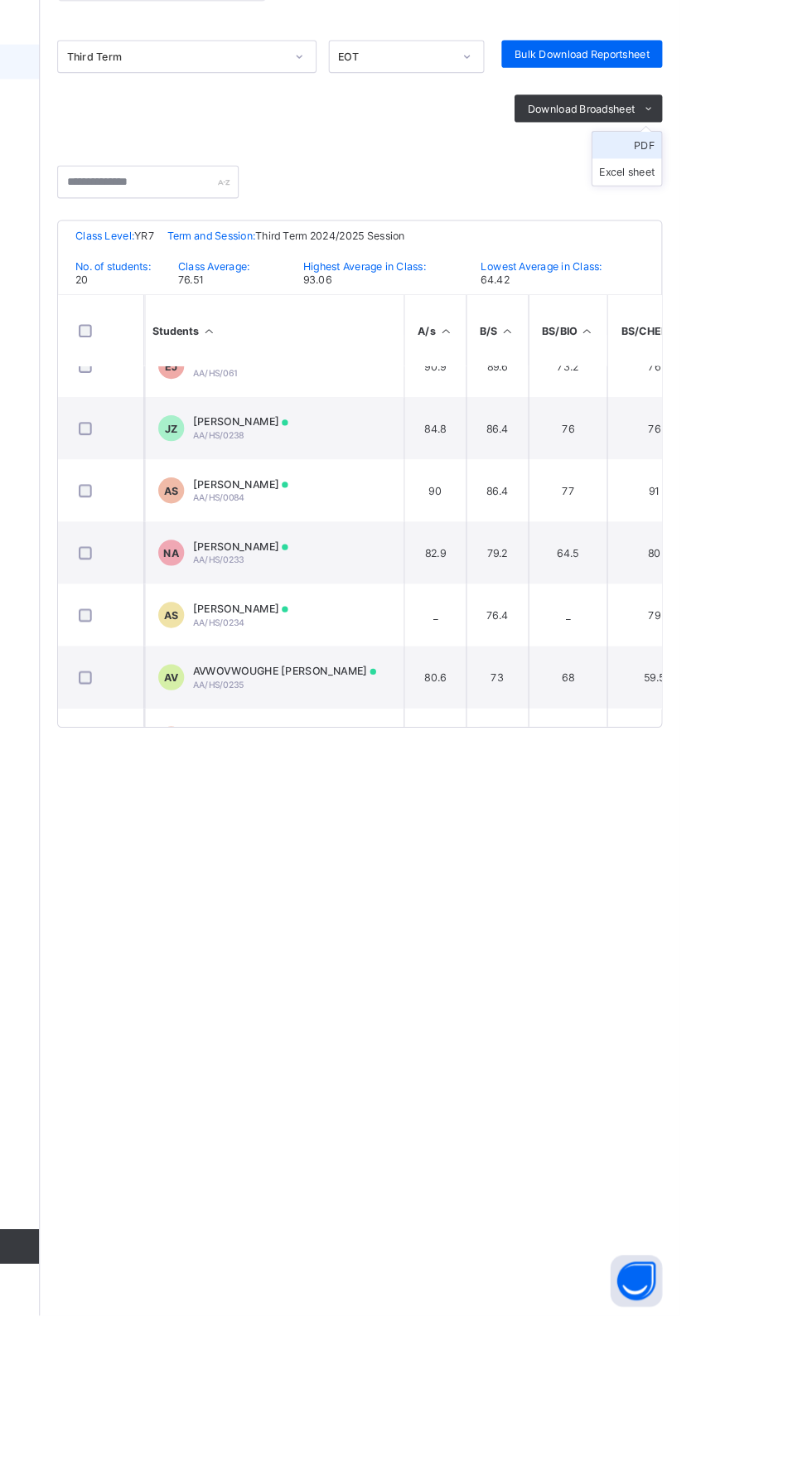
scroll to position [179, 0]
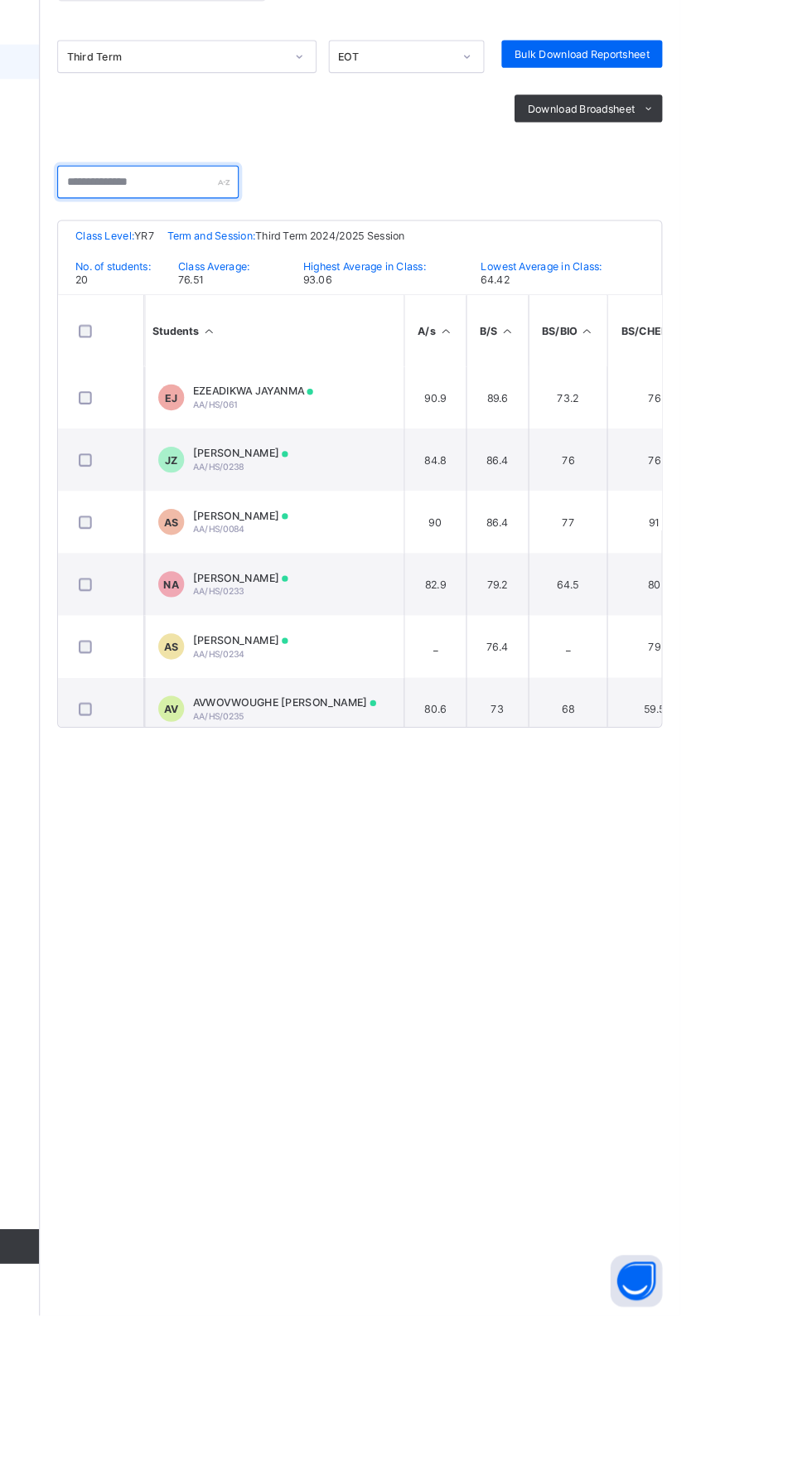
click at [349, 378] on input "text" at bounding box center [302, 380] width 174 height 32
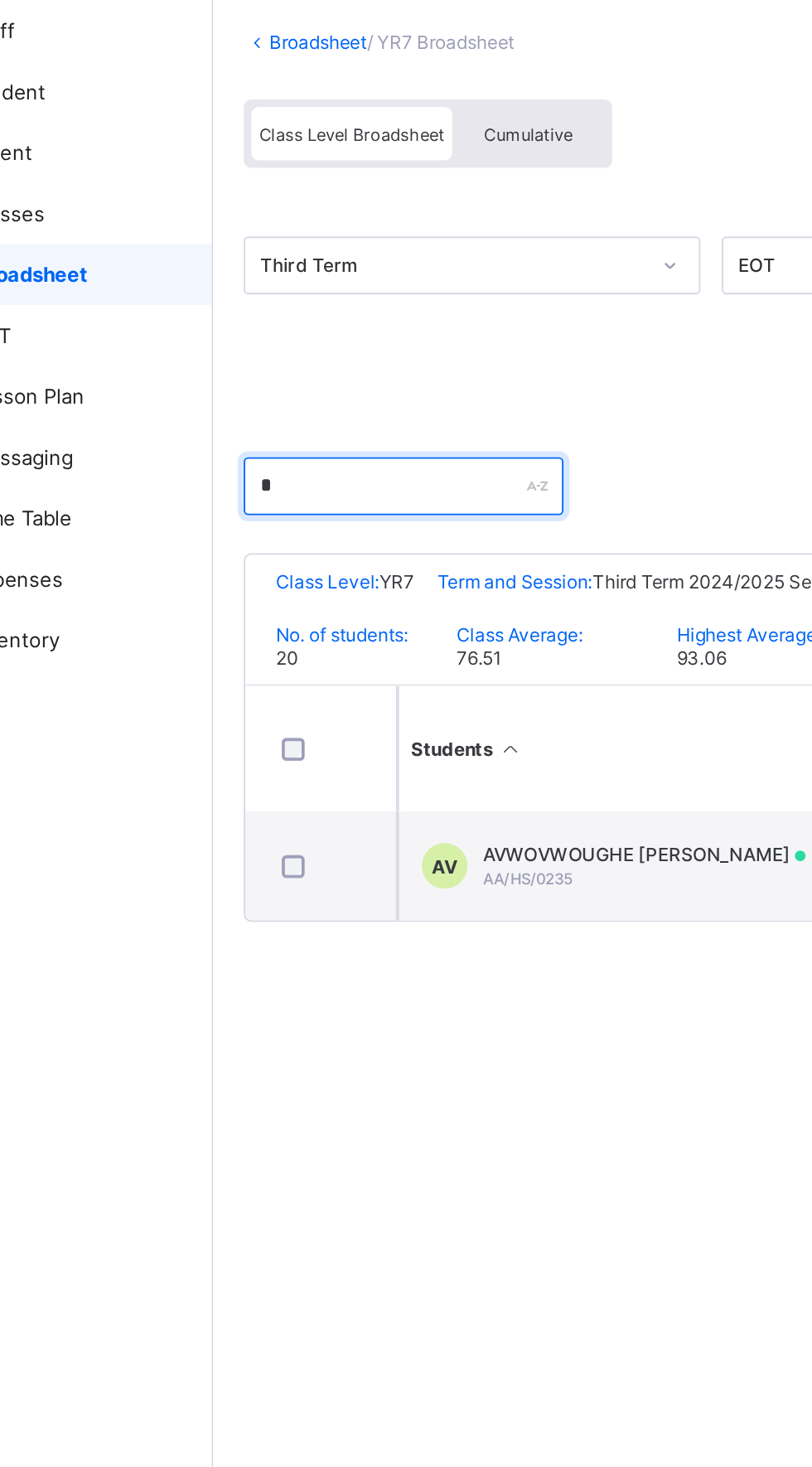
scroll to position [0, 0]
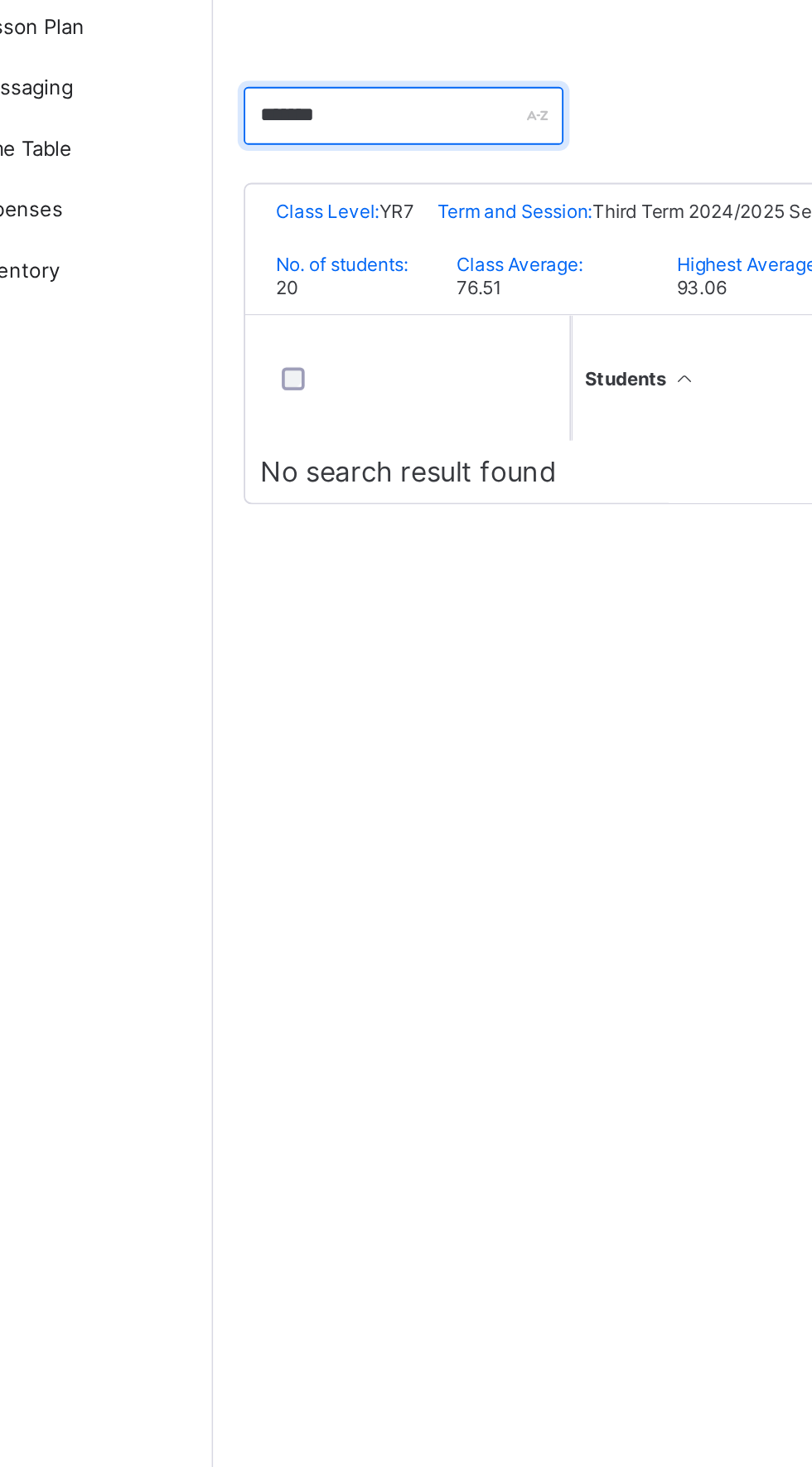
click at [296, 378] on input "*******" at bounding box center [302, 380] width 174 height 32
type input "*"
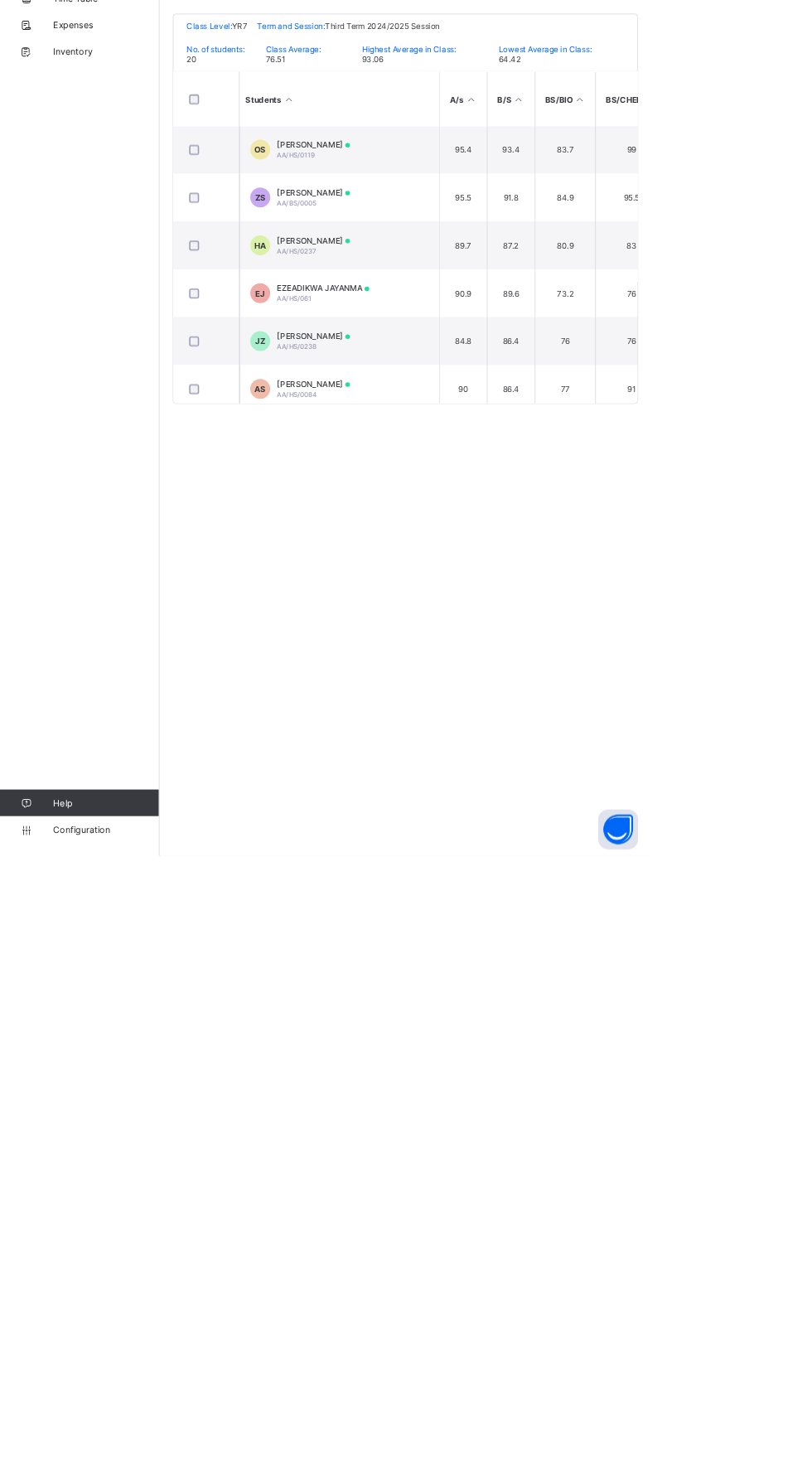
click at [811, 684] on html "YR7 Broadsheet Third Term / 2024-2025 Olayiwola Abdulkareem olagrandee@gmail.co…" at bounding box center [406, 733] width 812 height 1467
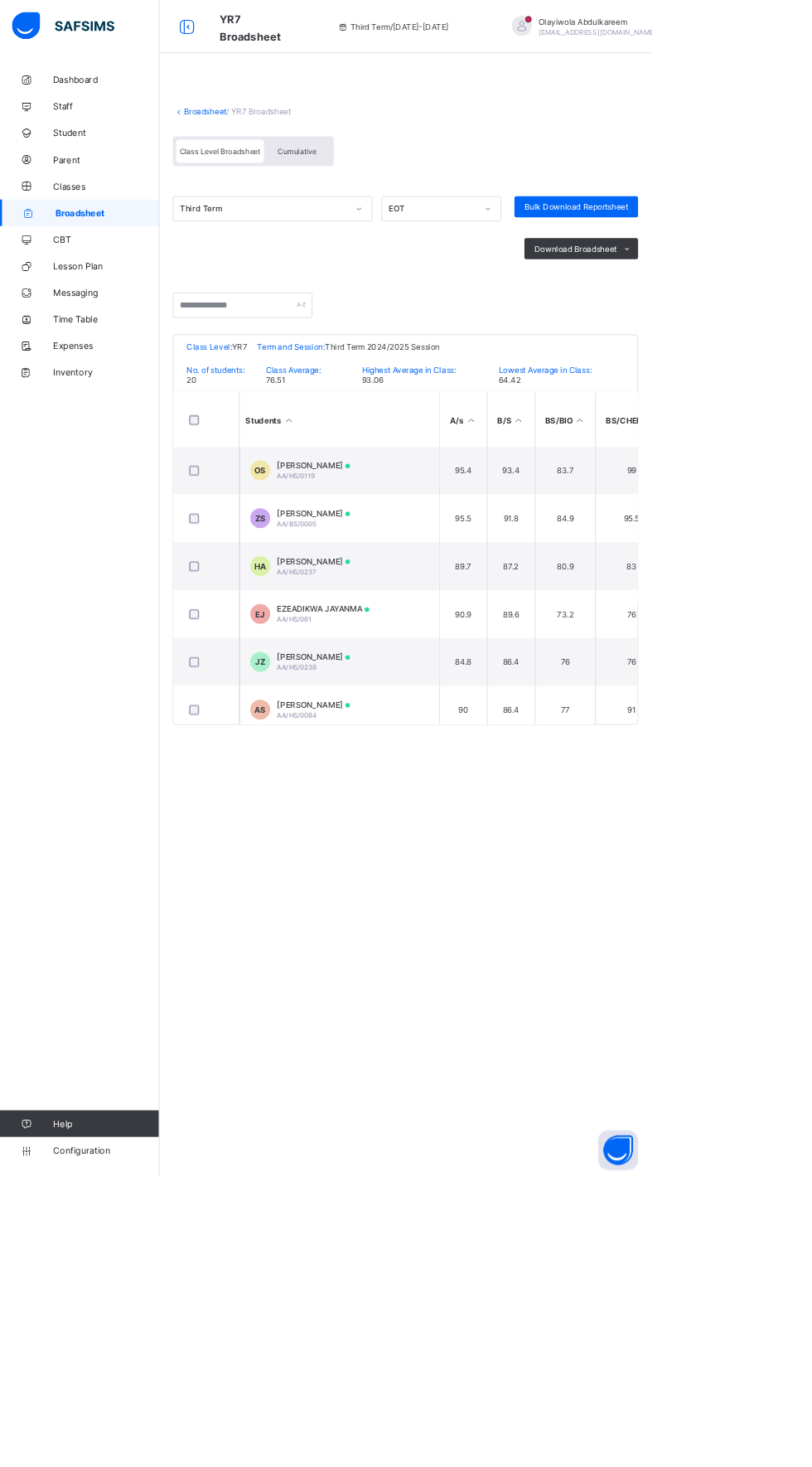
click at [811, 185] on html "YR7 Broadsheet Third Term / 2024-2025 Olayiwola Abdulkareem olagrandee@gmail.co…" at bounding box center [406, 733] width 812 height 1467
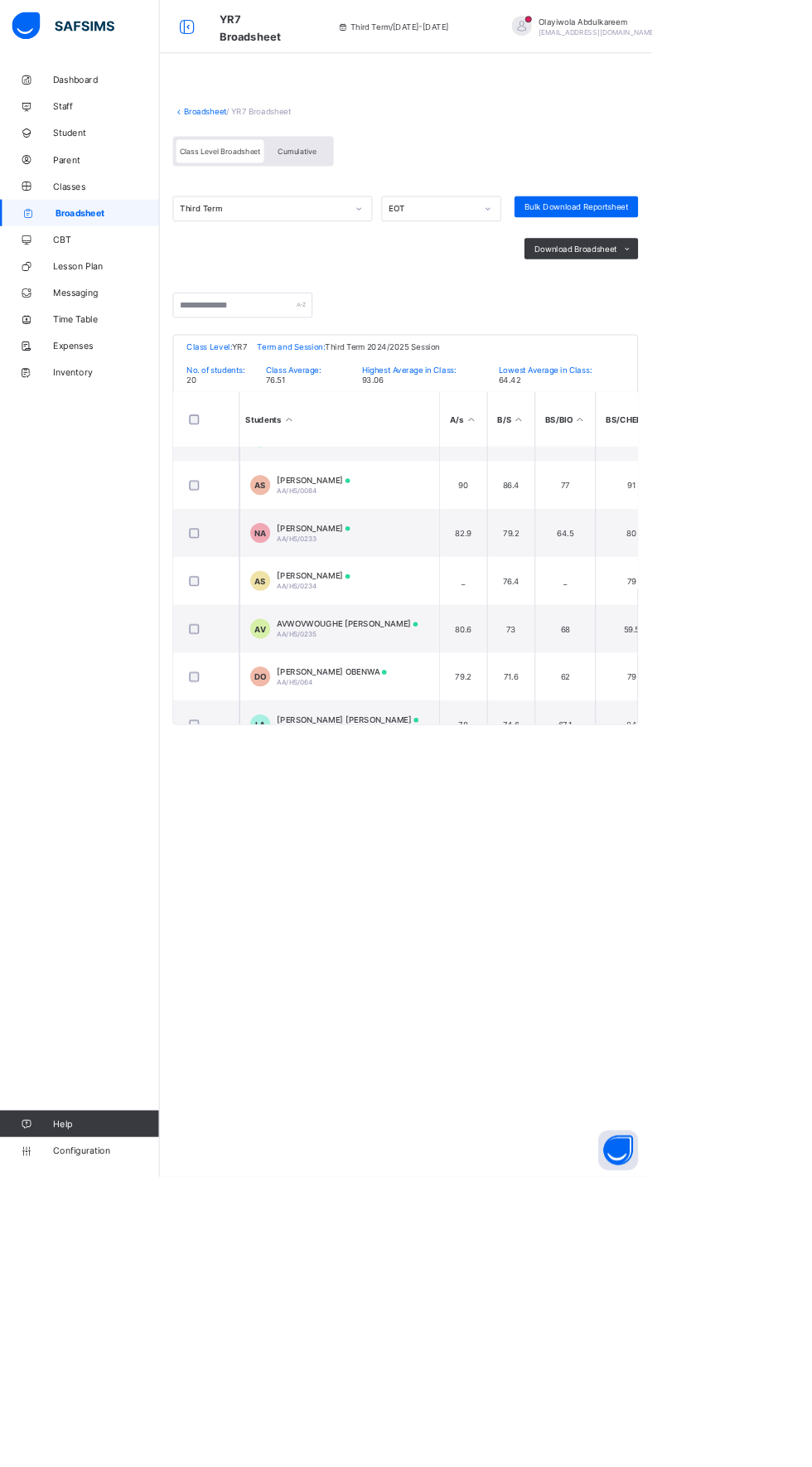
scroll to position [279, 3]
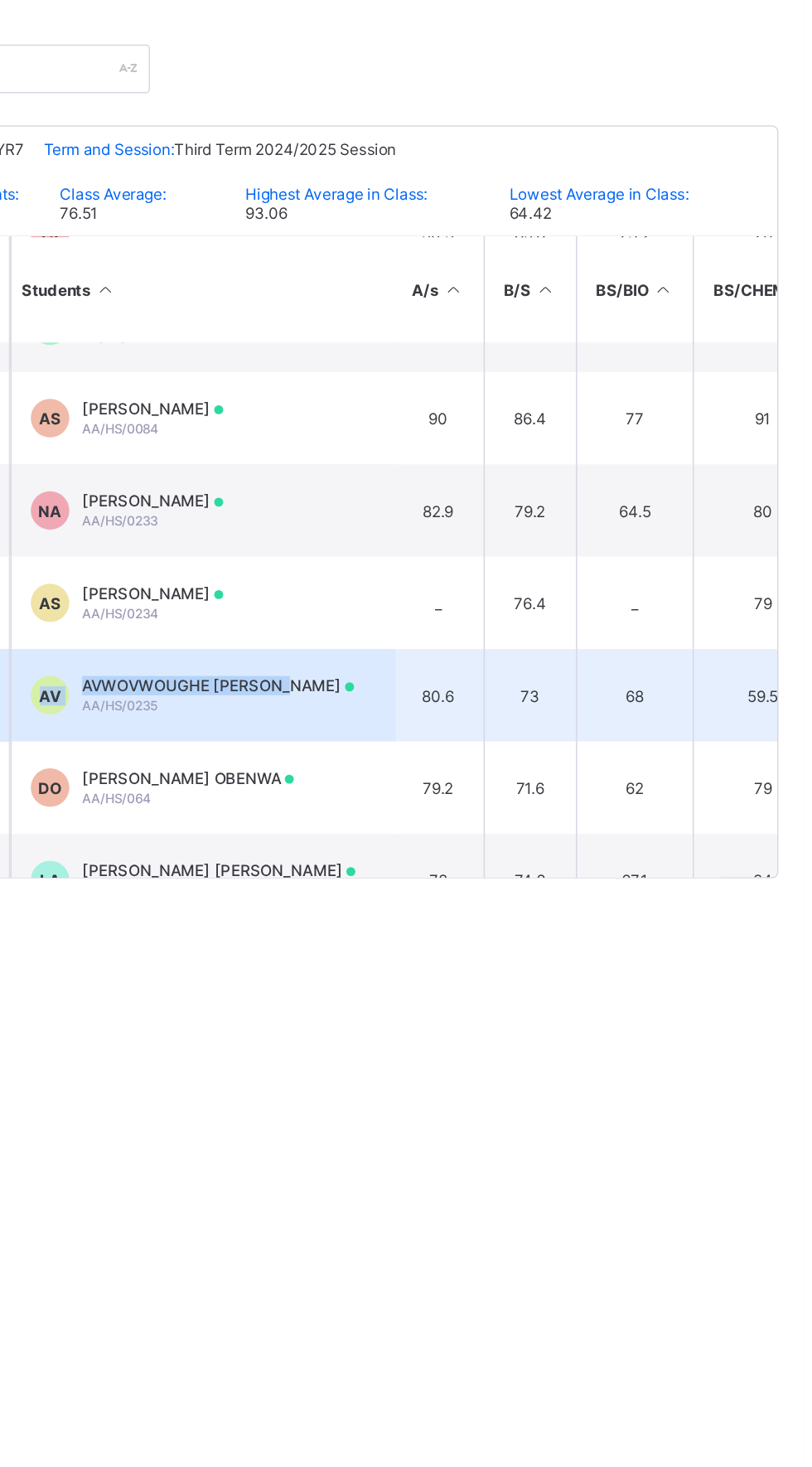
copy div "AV AVWOVWOUGHE VINCENZO"
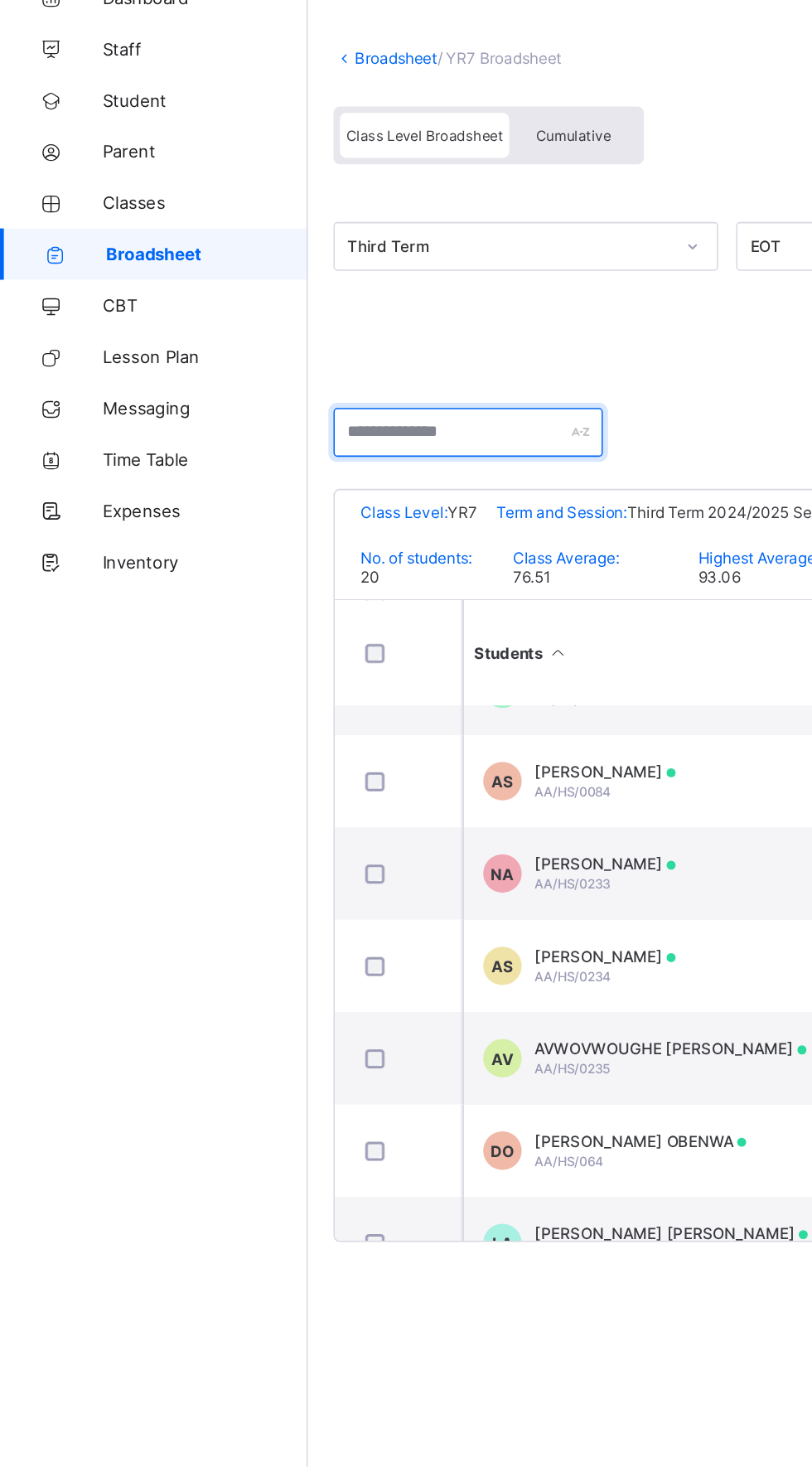
click at [303, 378] on input "text" at bounding box center [302, 380] width 174 height 32
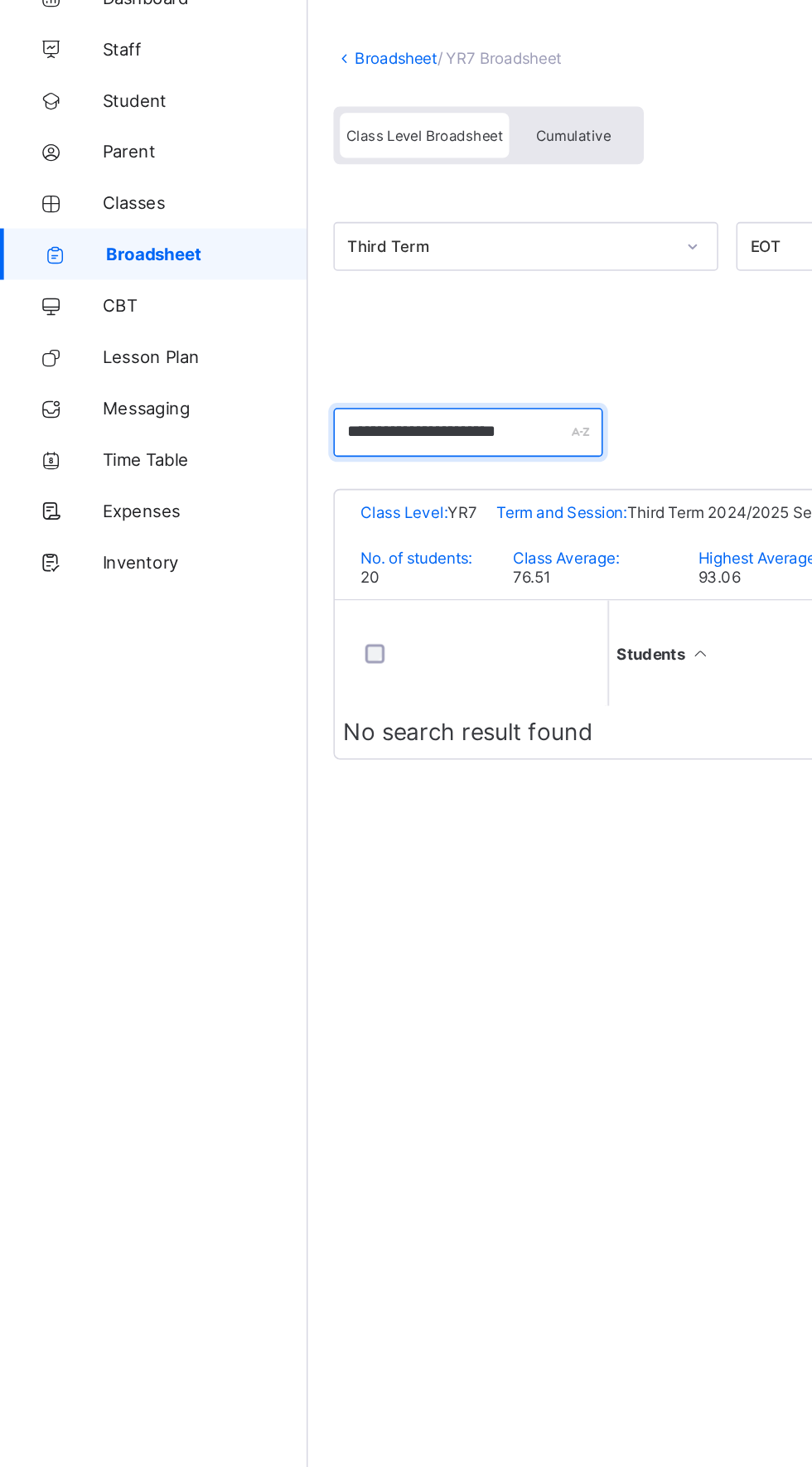
scroll to position [0, 3]
click at [241, 376] on input "**********" at bounding box center [302, 380] width 174 height 32
type input "**********"
click at [340, 376] on input "**********" at bounding box center [302, 380] width 174 height 32
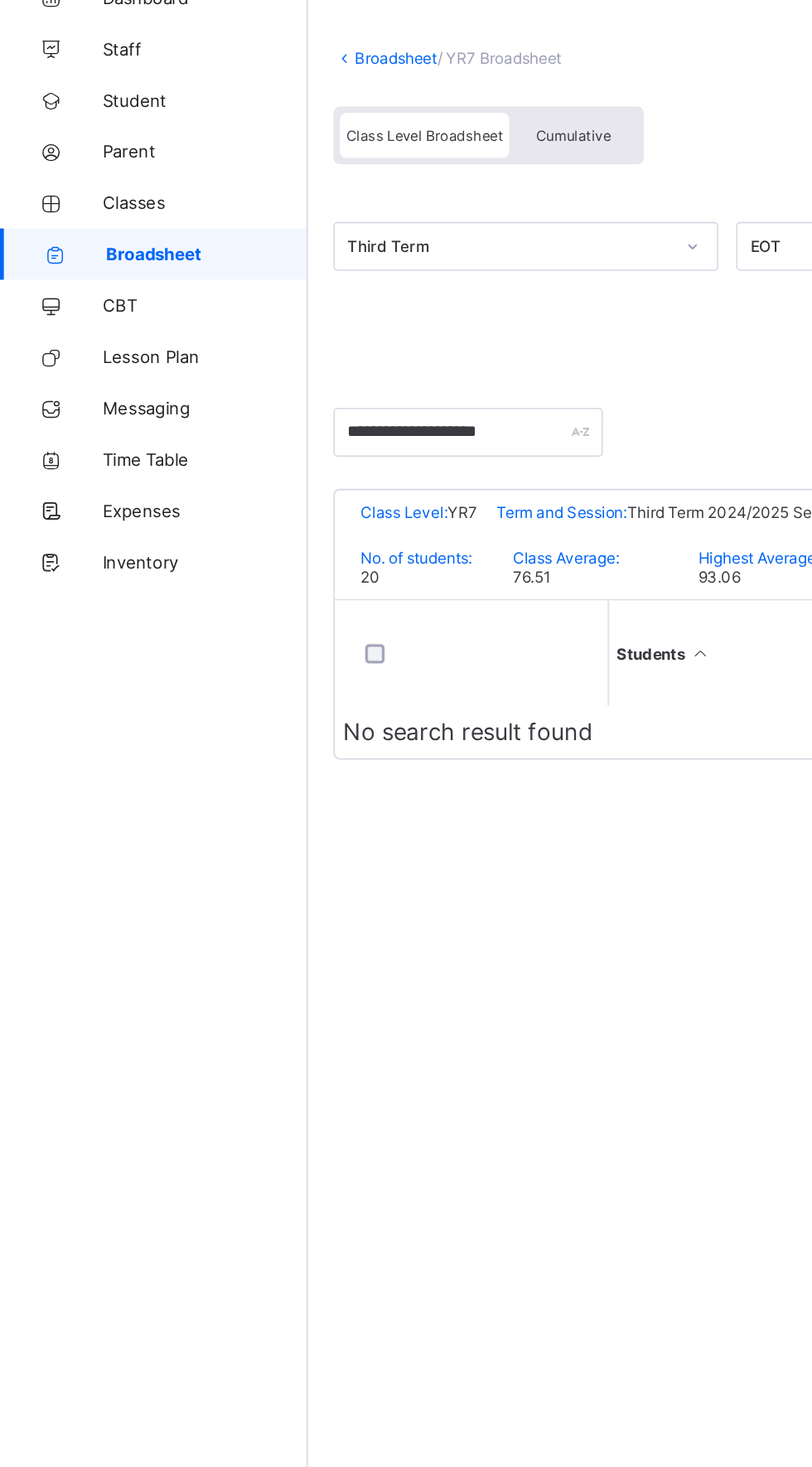
click at [497, 463] on span "Highest Average in Class:" at bounding box center [509, 461] width 118 height 12
click at [446, 697] on div "**********" at bounding box center [505, 733] width 613 height 1467
click at [447, 522] on icon at bounding box center [453, 523] width 14 height 12
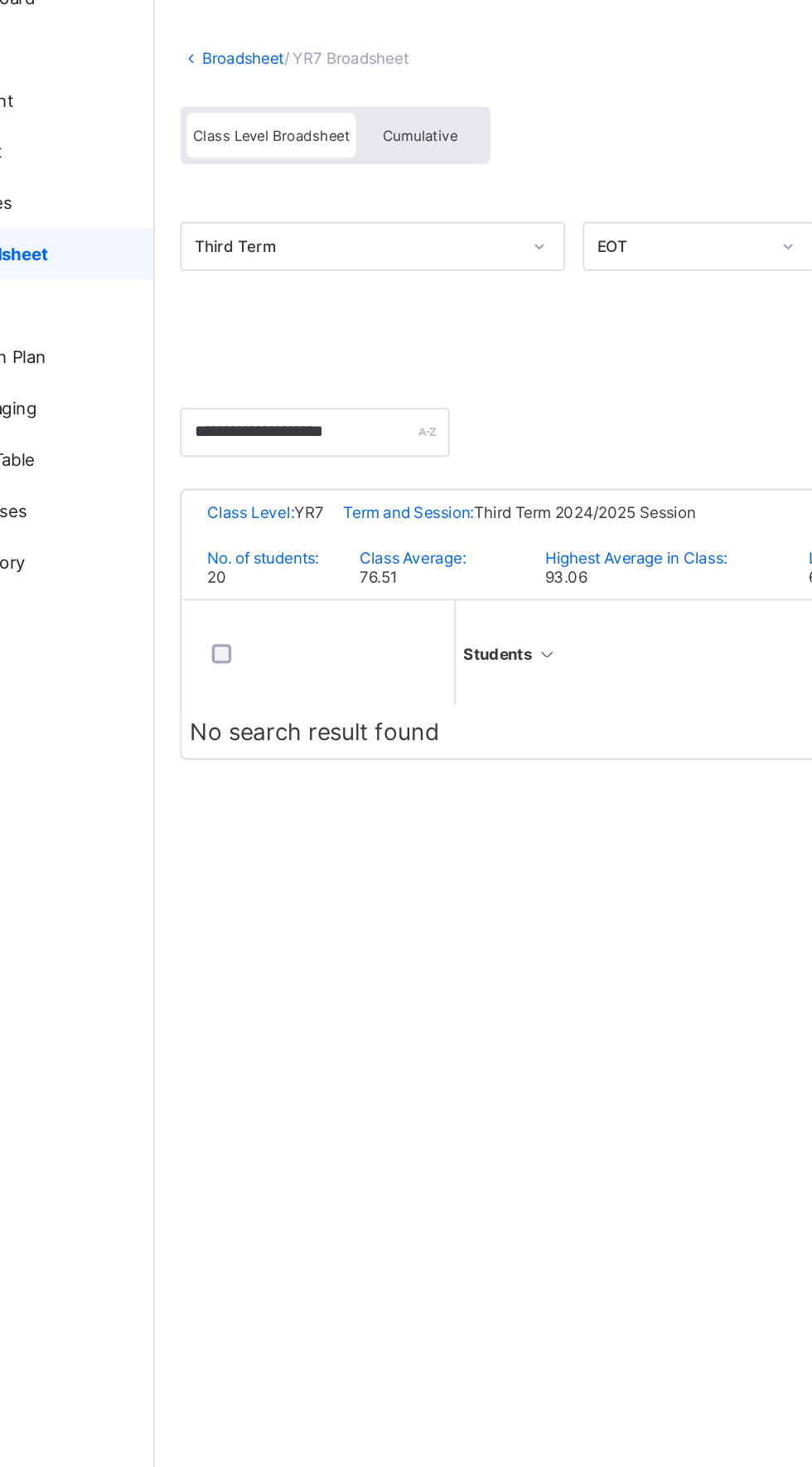
click at [373, 179] on div "Cumulative" at bounding box center [370, 188] width 83 height 29
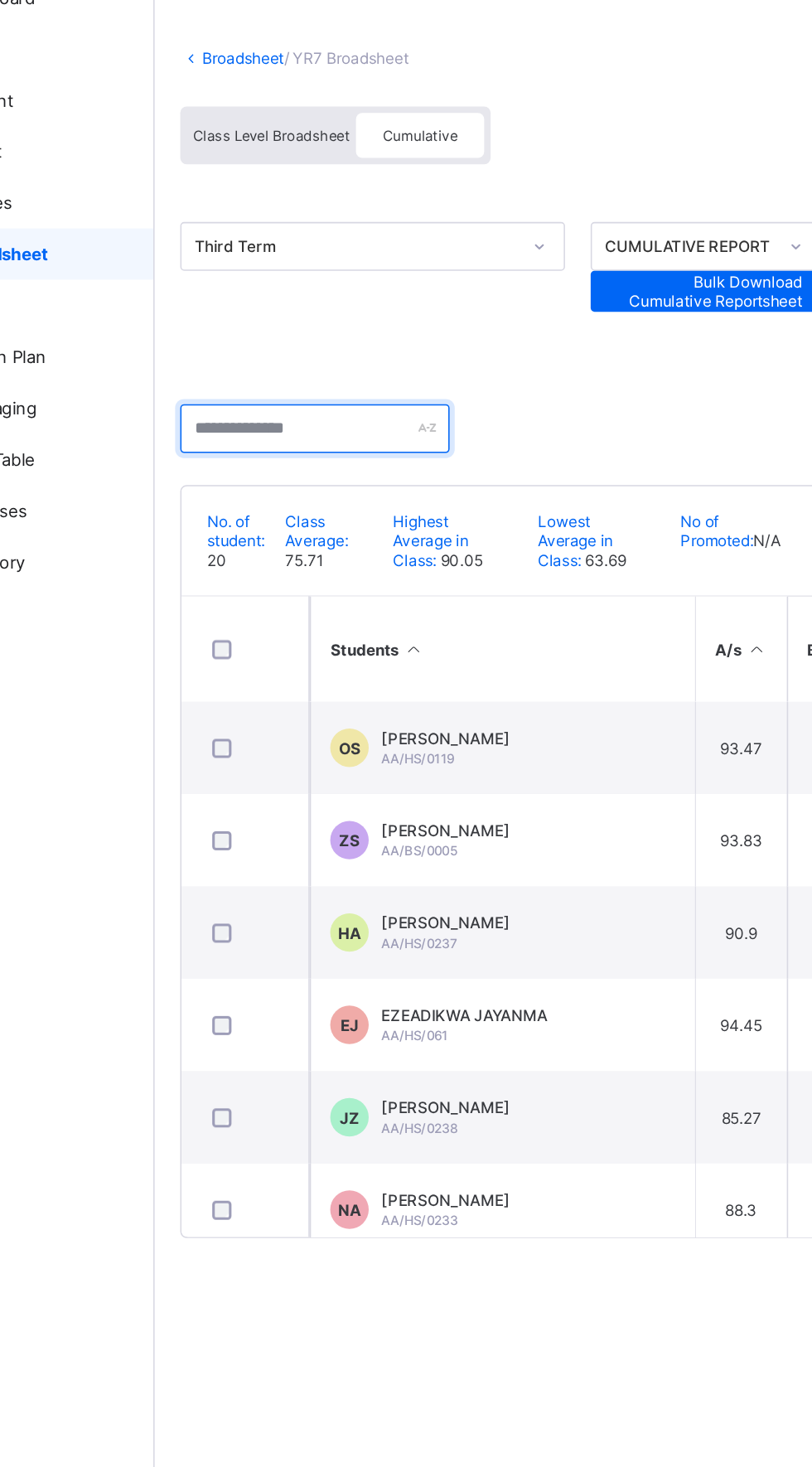
click at [343, 378] on input "text" at bounding box center [302, 378] width 174 height 32
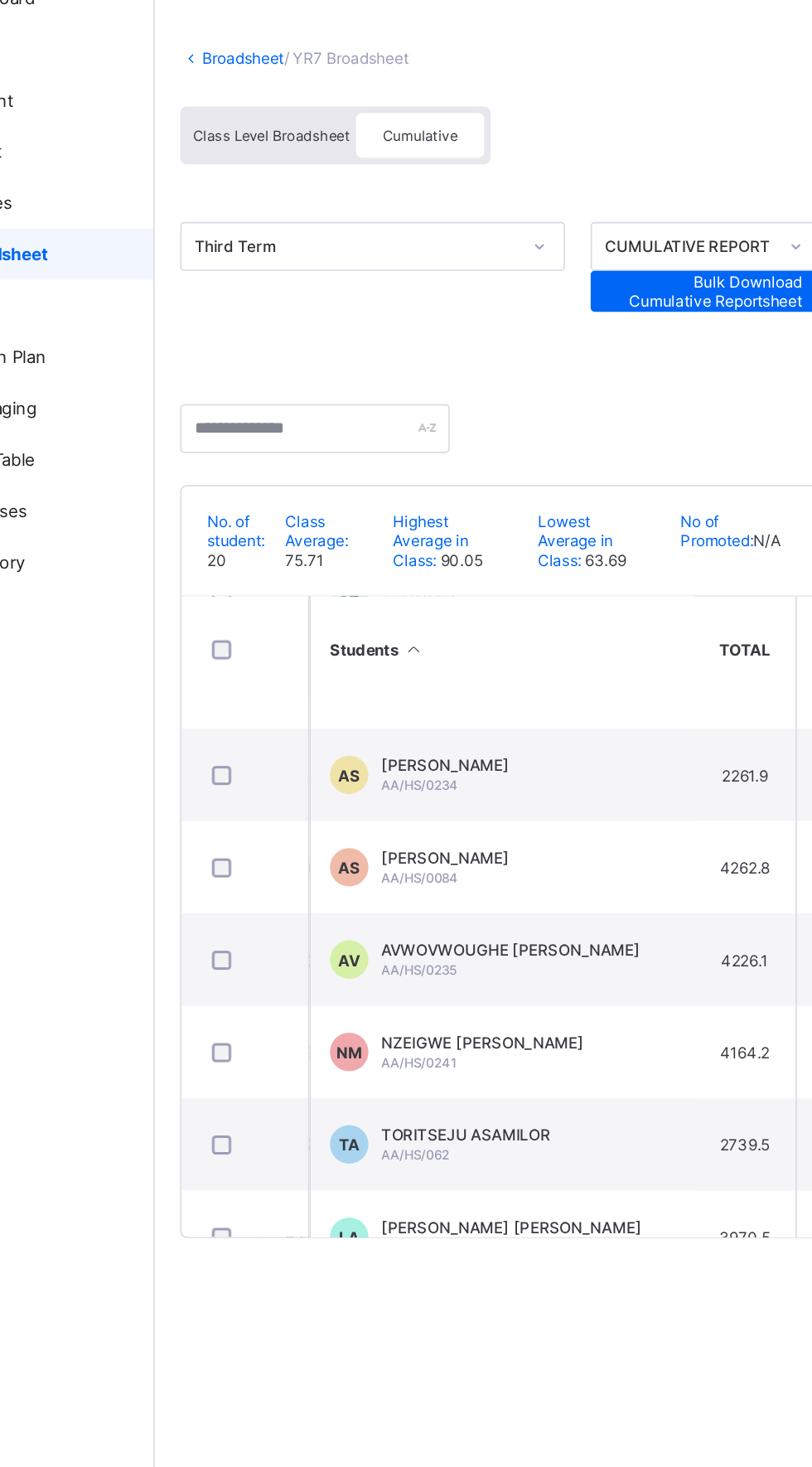
scroll to position [340, 1592]
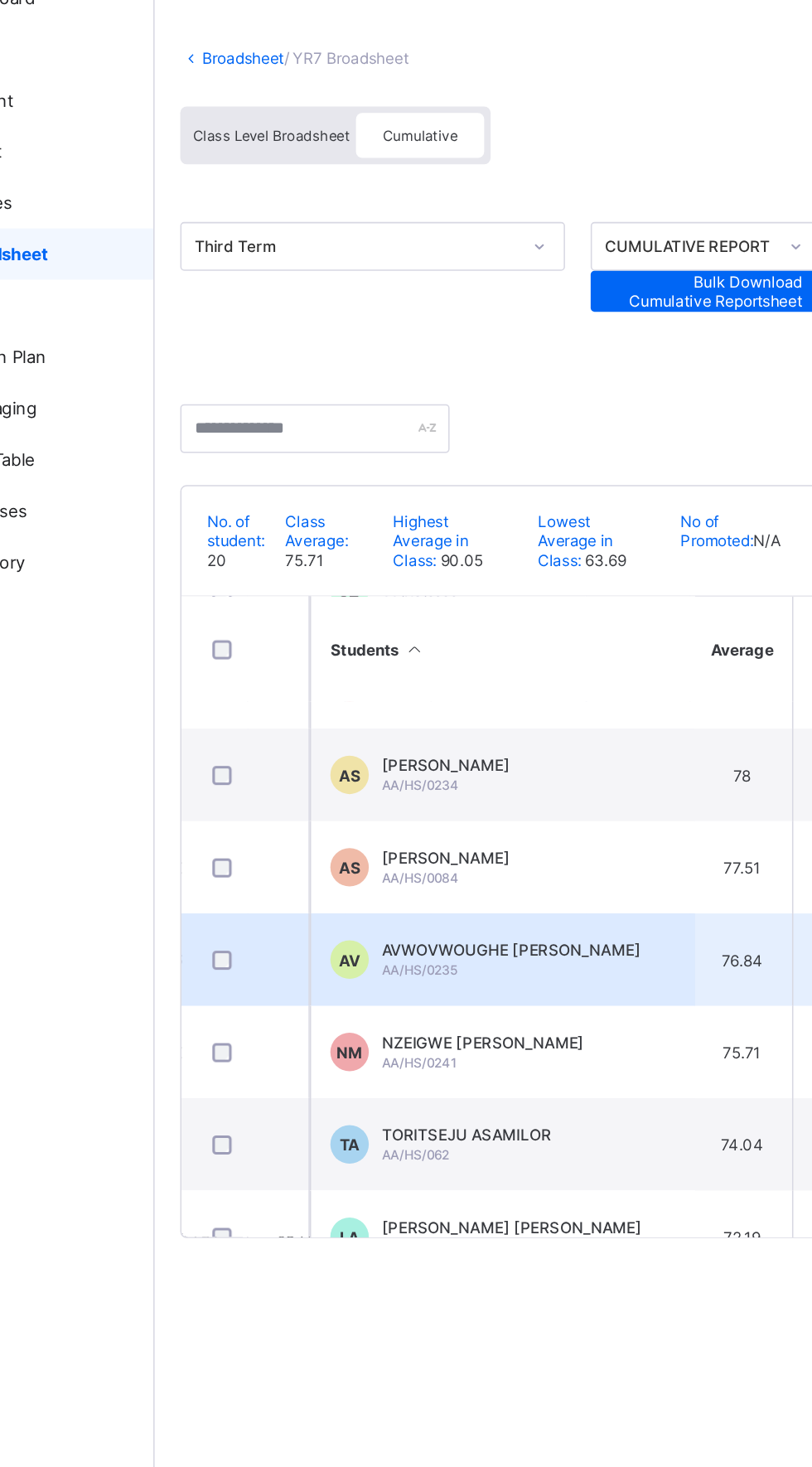
click at [447, 722] on div "AVWOVWOUGHE VINCENZO AA/HS/0235" at bounding box center [429, 722] width 167 height 25
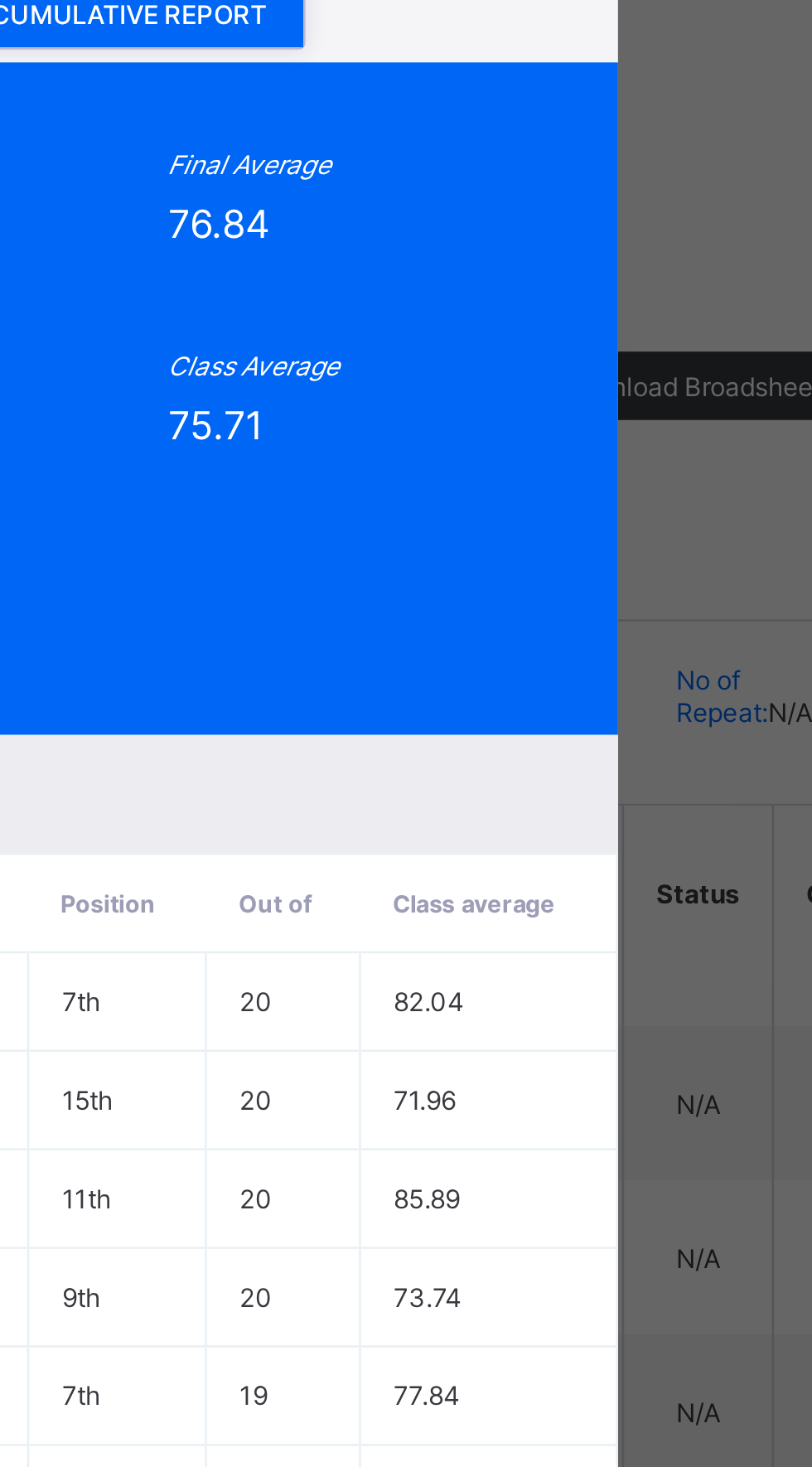
click at [568, 193] on div "CUMULATIVE REPORT" at bounding box center [502, 180] width 131 height 26
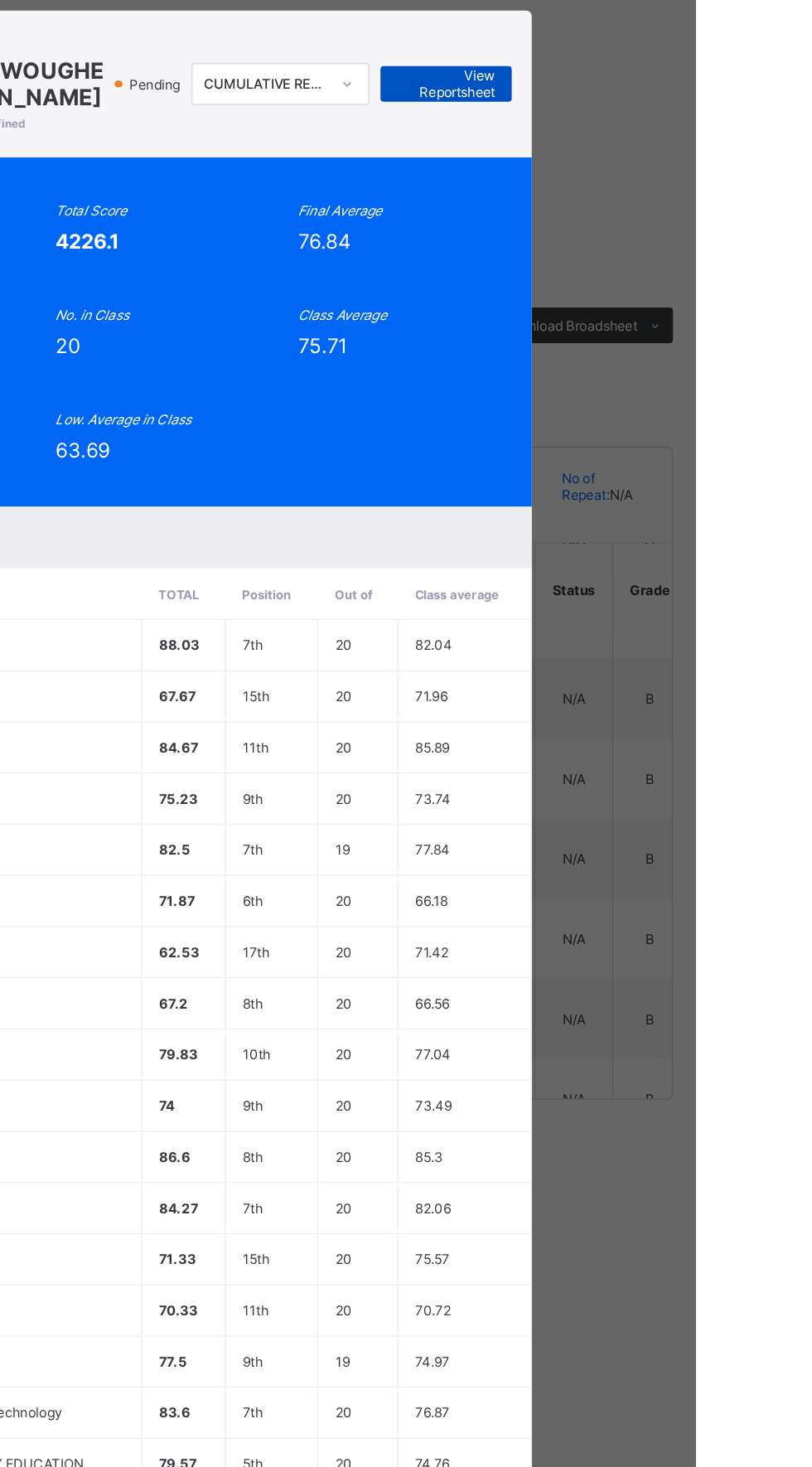
click at [663, 157] on span "View Reportsheet" at bounding box center [627, 144] width 73 height 25
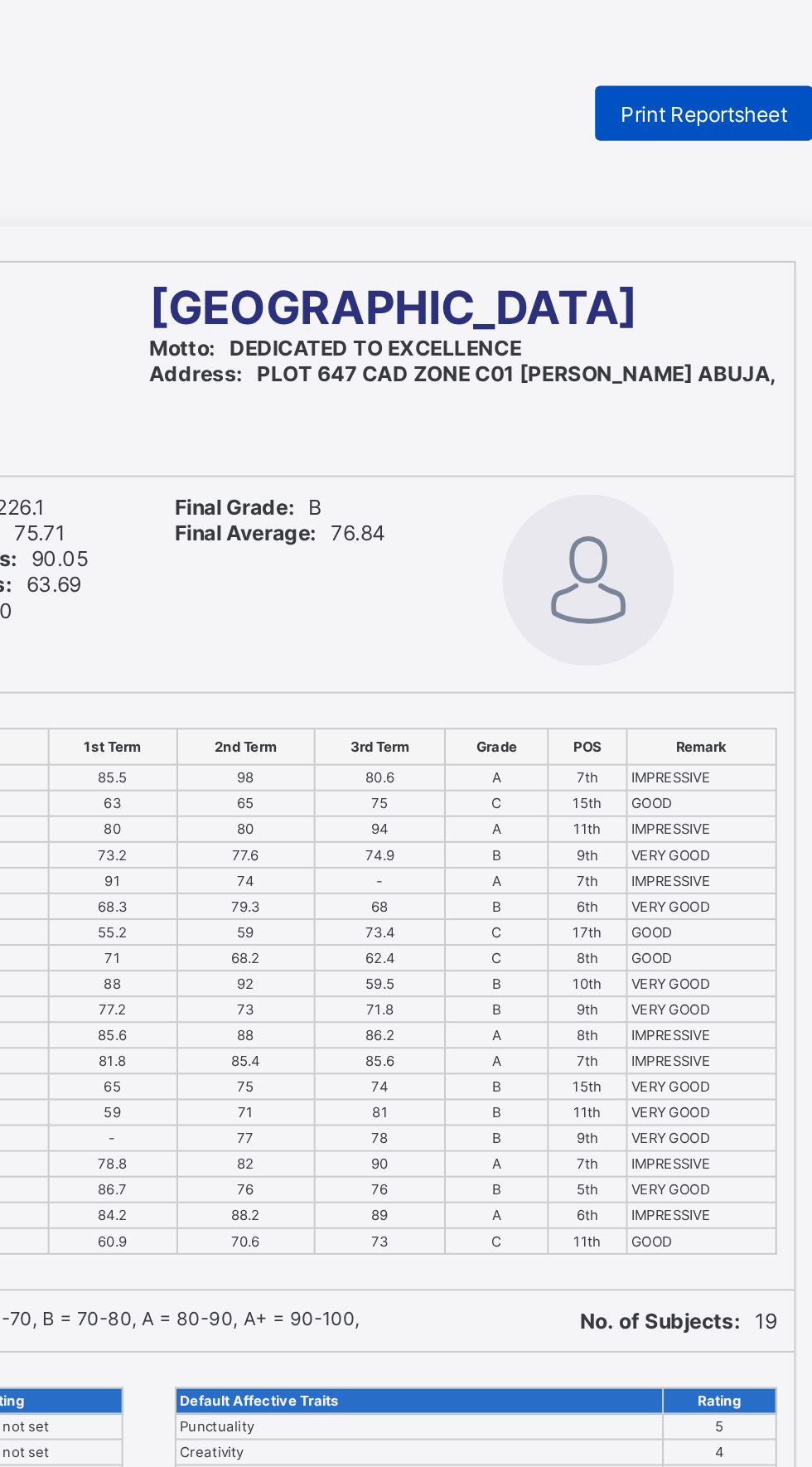
click at [687, 51] on span "Print Reportsheet" at bounding box center [673, 54] width 80 height 12
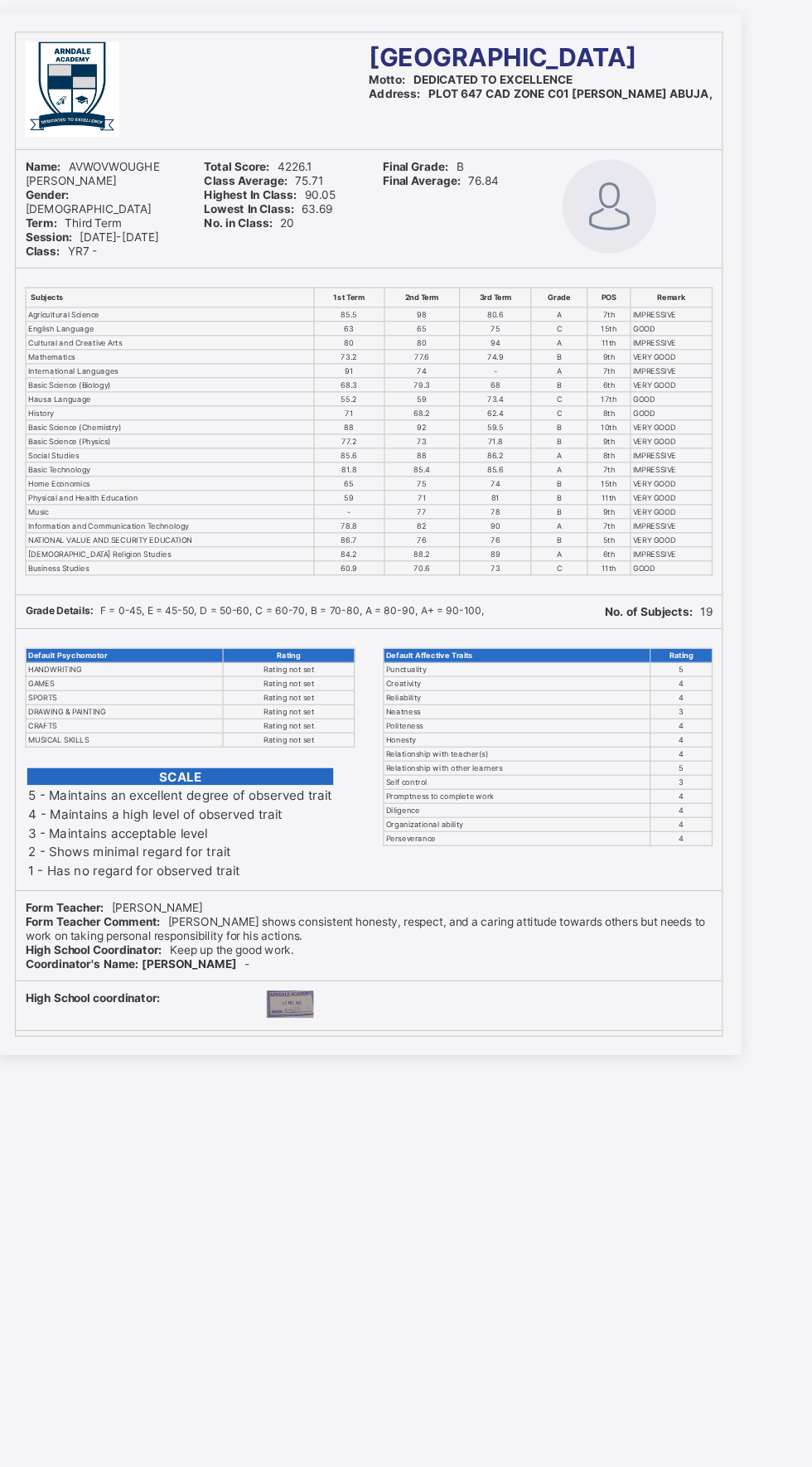
scroll to position [21, 0]
